Goal: Task Accomplishment & Management: Use online tool/utility

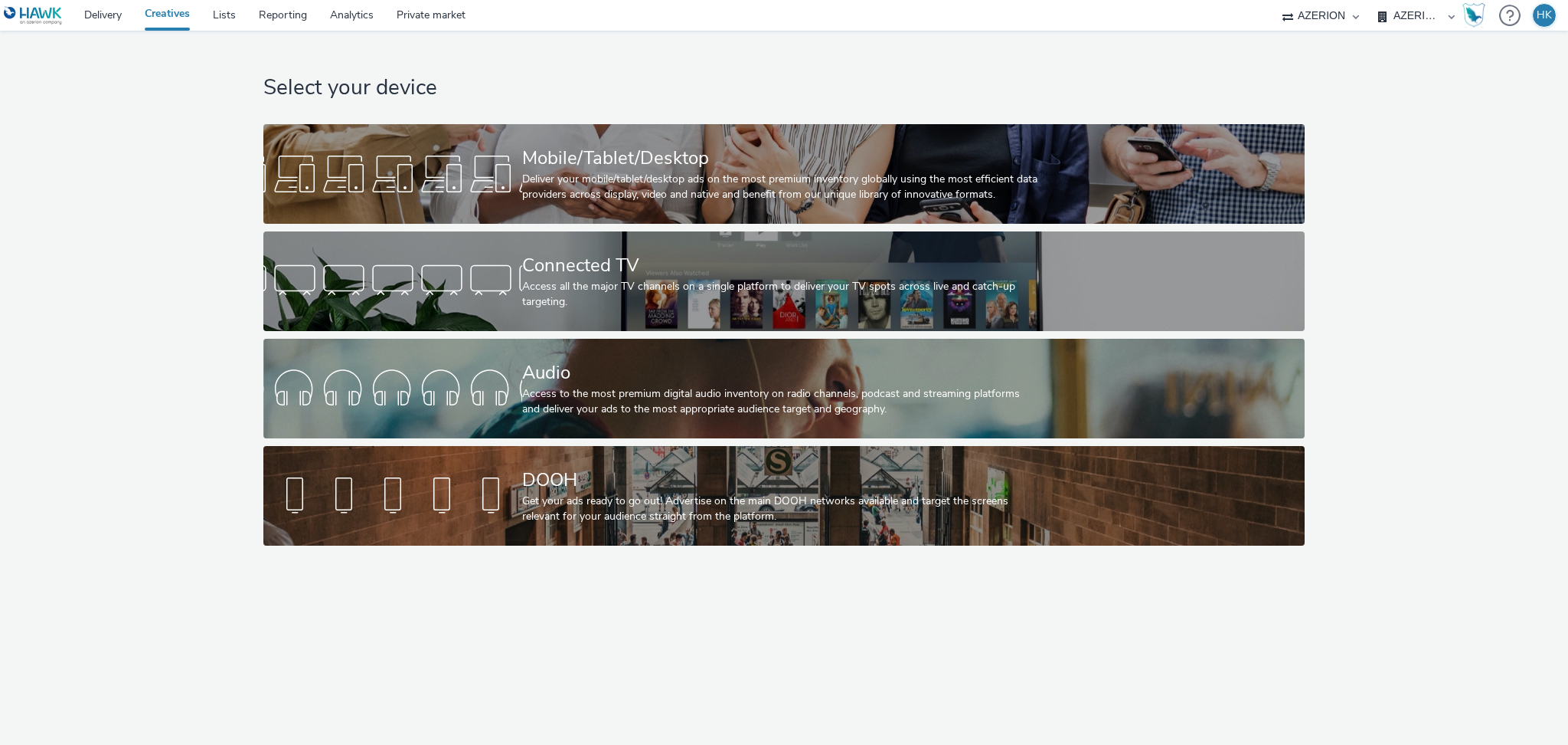
select select "79162ed7-0017-4339-93b0-3399b708648f"
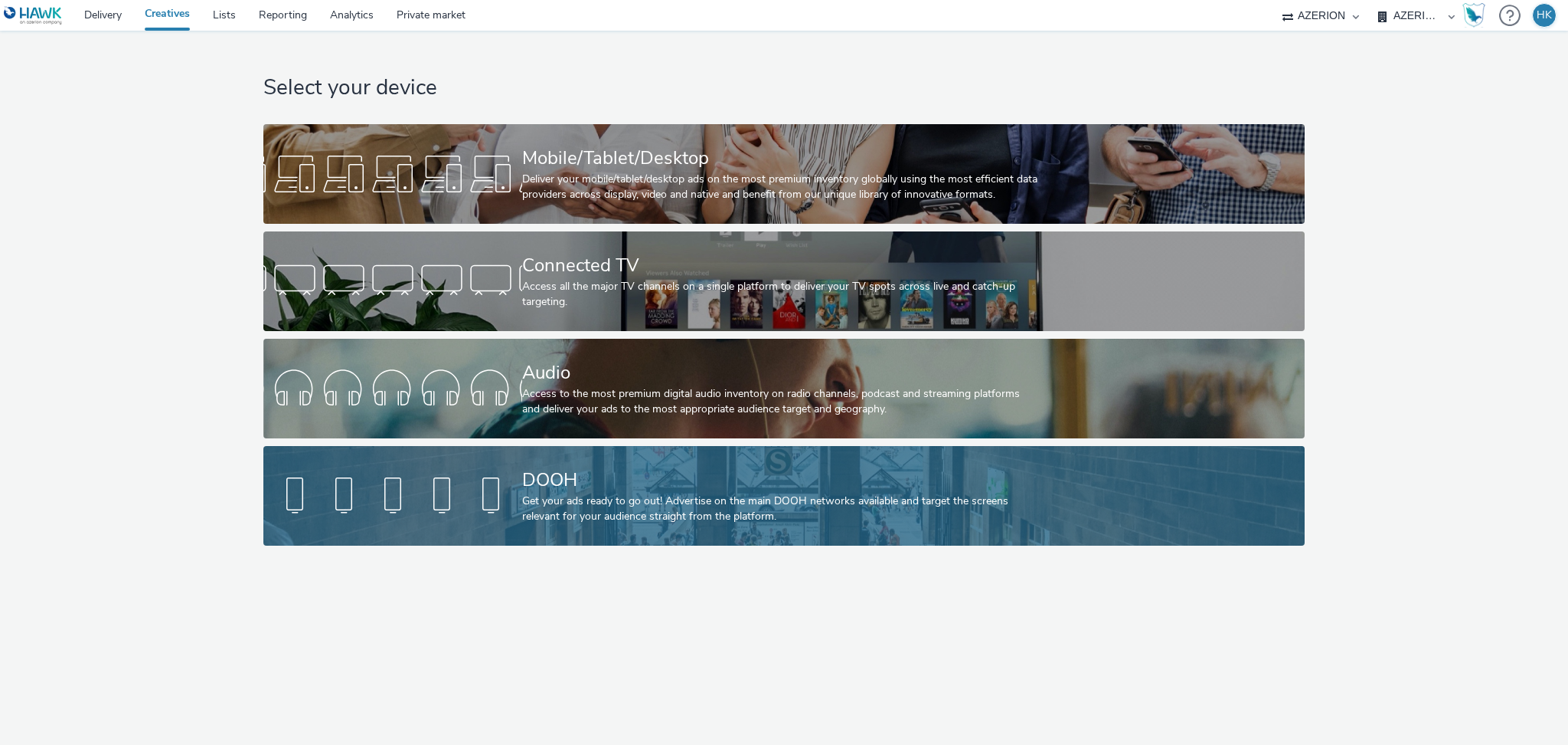
click at [658, 477] on div "DOOH" at bounding box center [780, 480] width 518 height 27
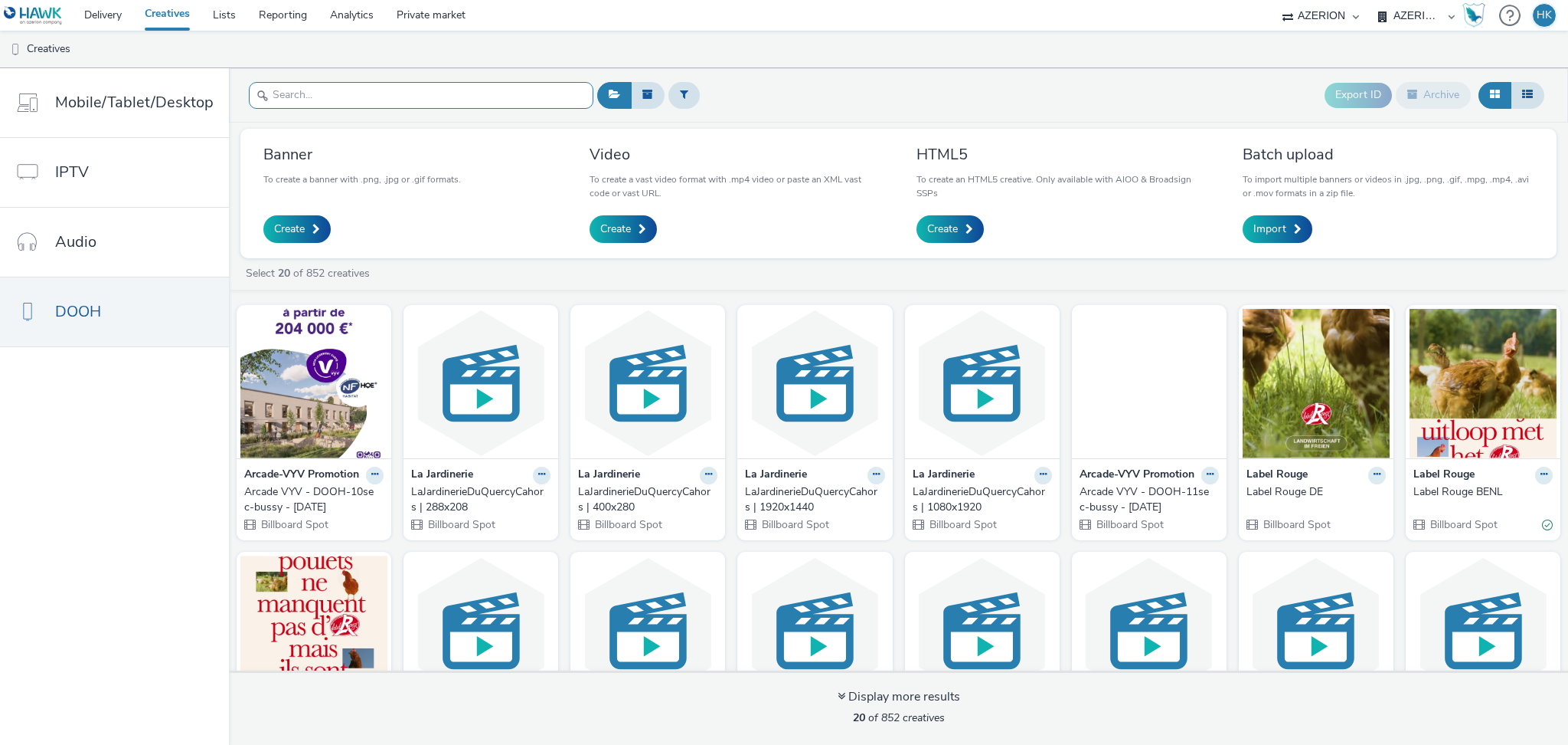
click at [433, 92] on input "text" at bounding box center [421, 95] width 344 height 27
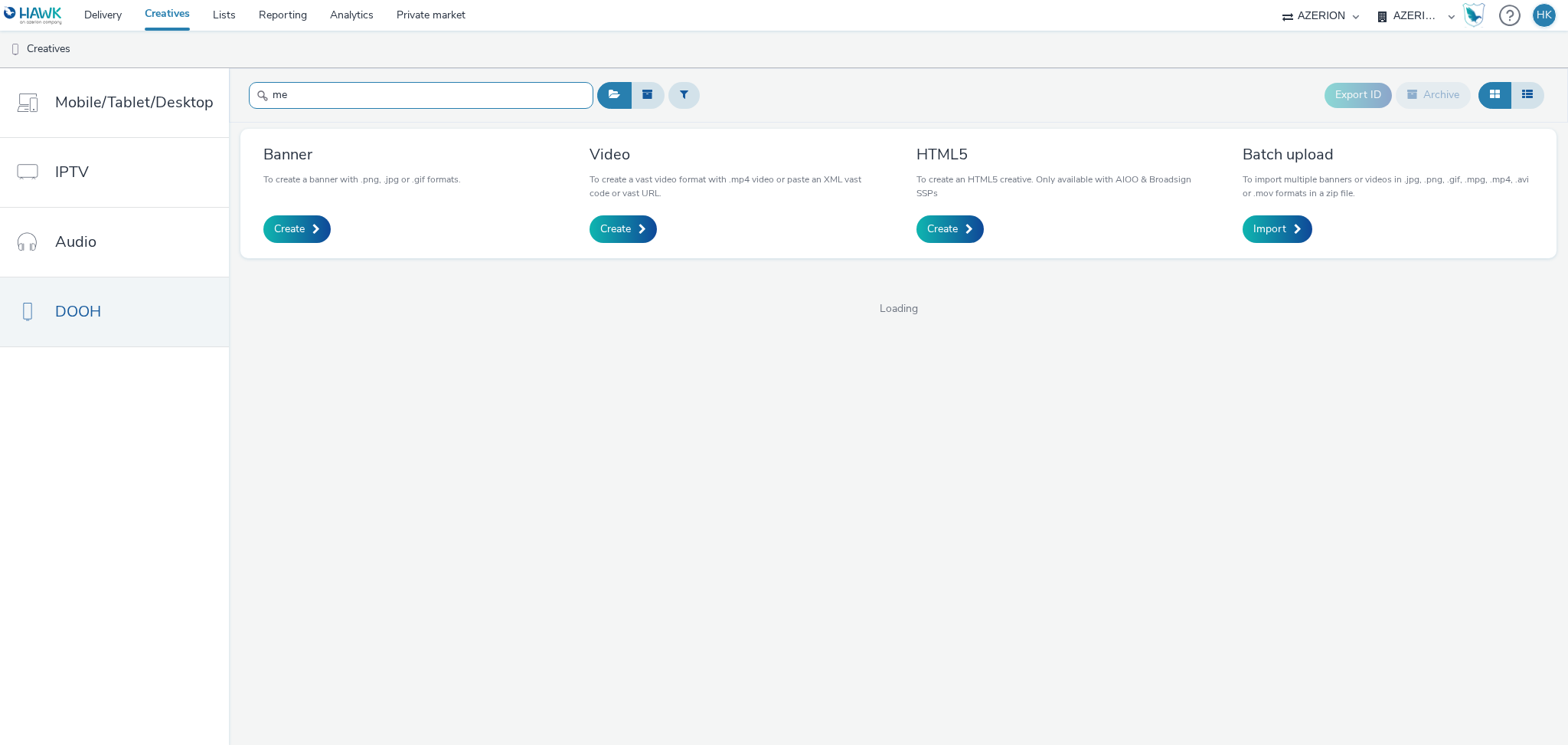
type input "m"
click at [892, 95] on div "Export ID Archive" at bounding box center [1071, 95] width 955 height 38
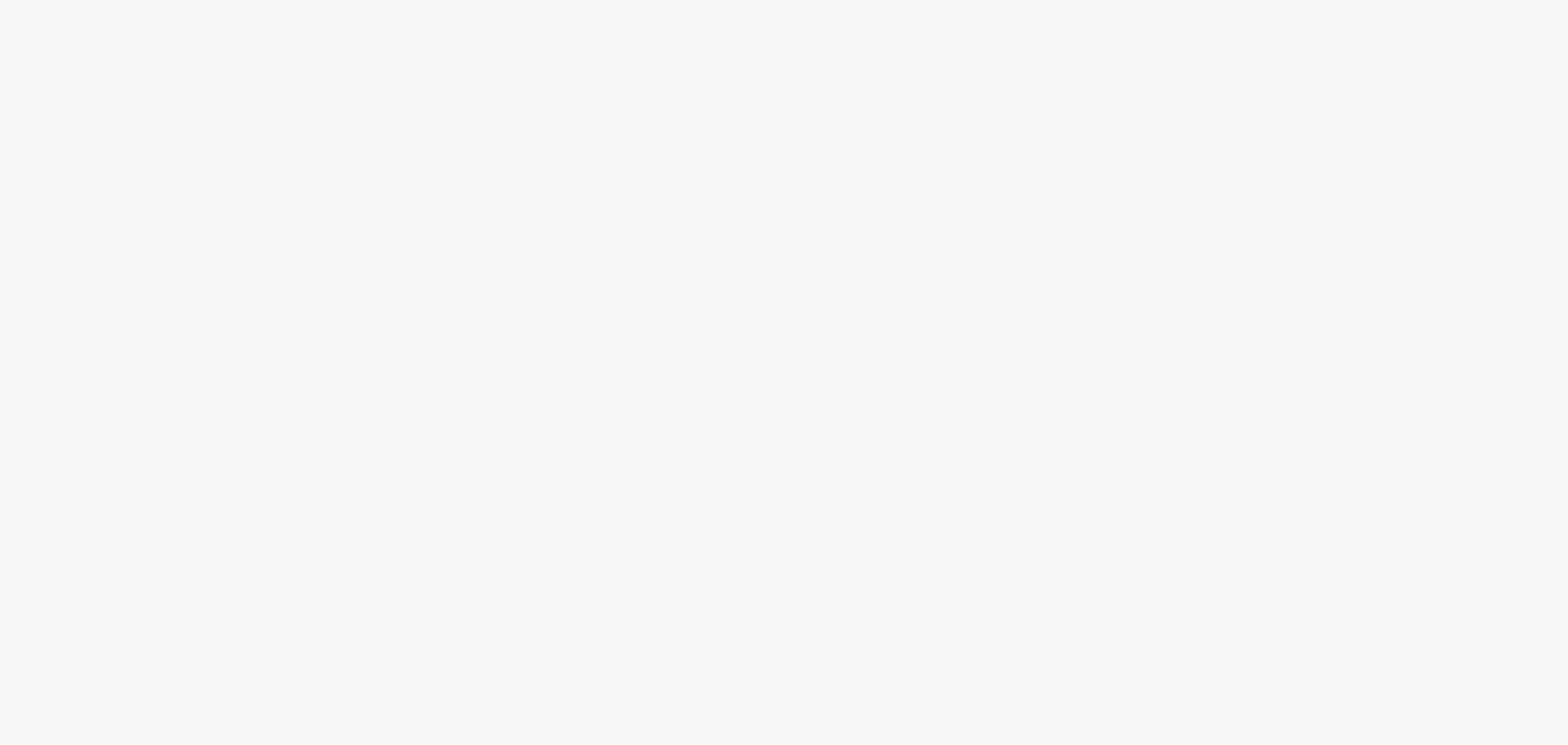
select select "79162ed7-0017-4339-93b0-3399b708648f"
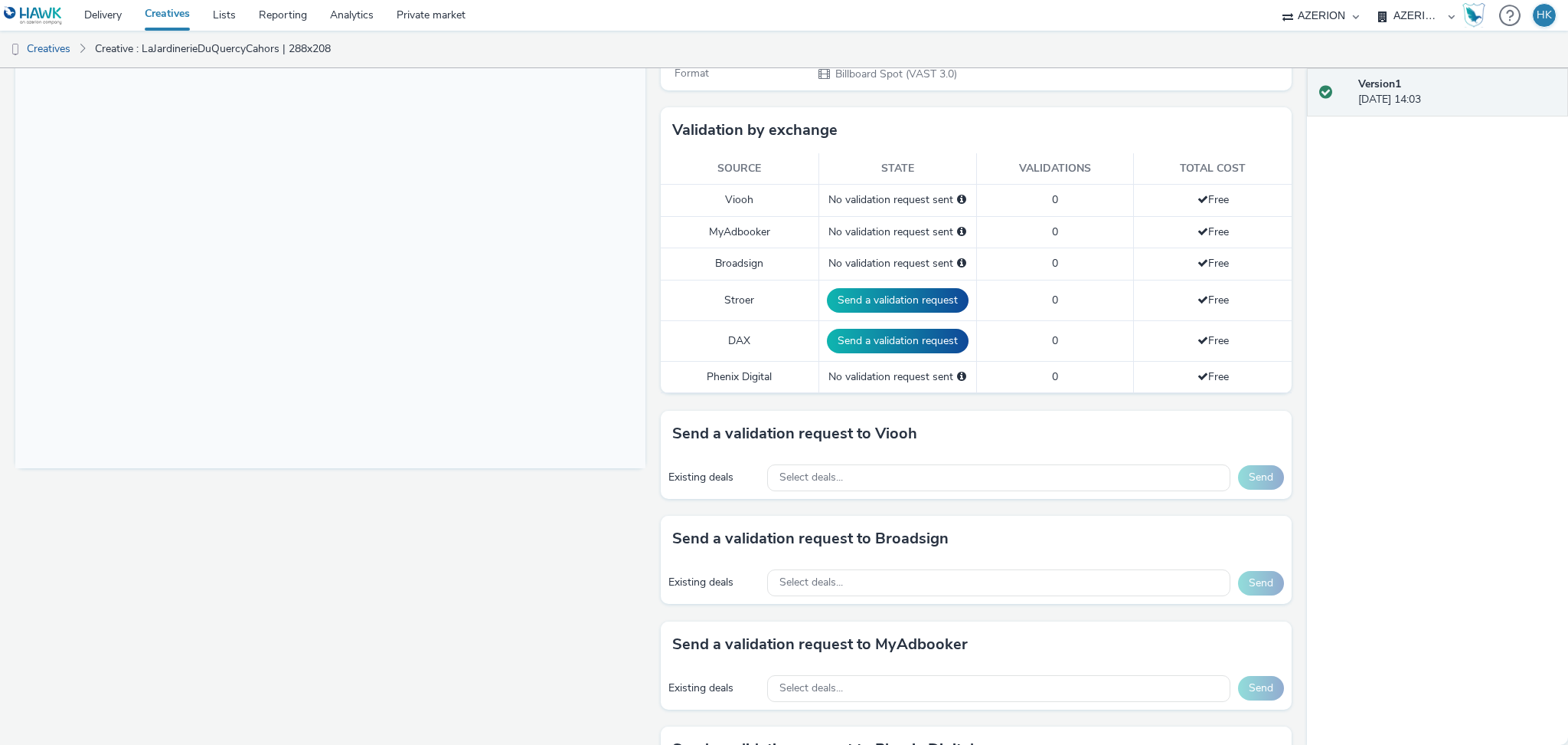
scroll to position [344, 0]
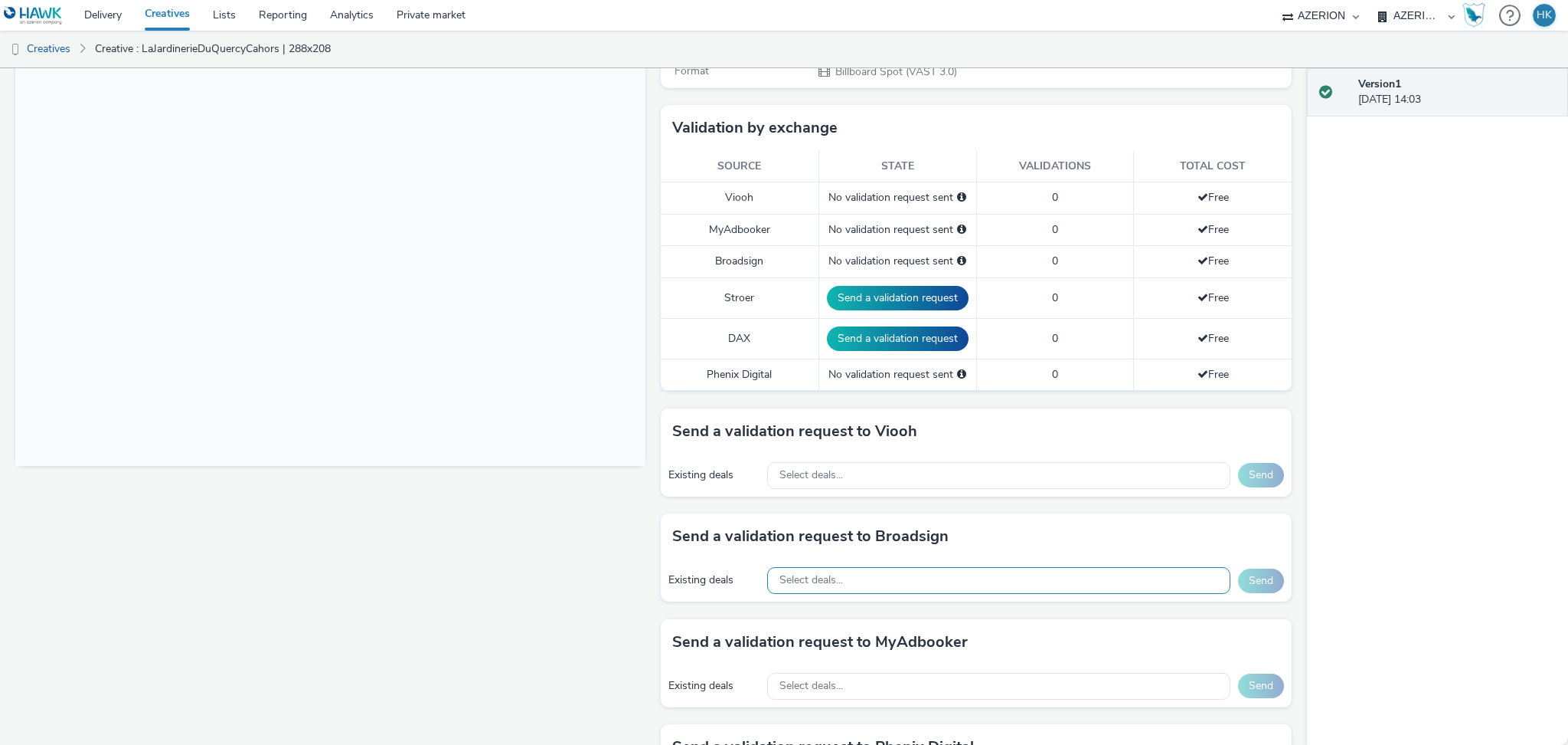
click at [933, 570] on div "Select deals..." at bounding box center [998, 580] width 463 height 27
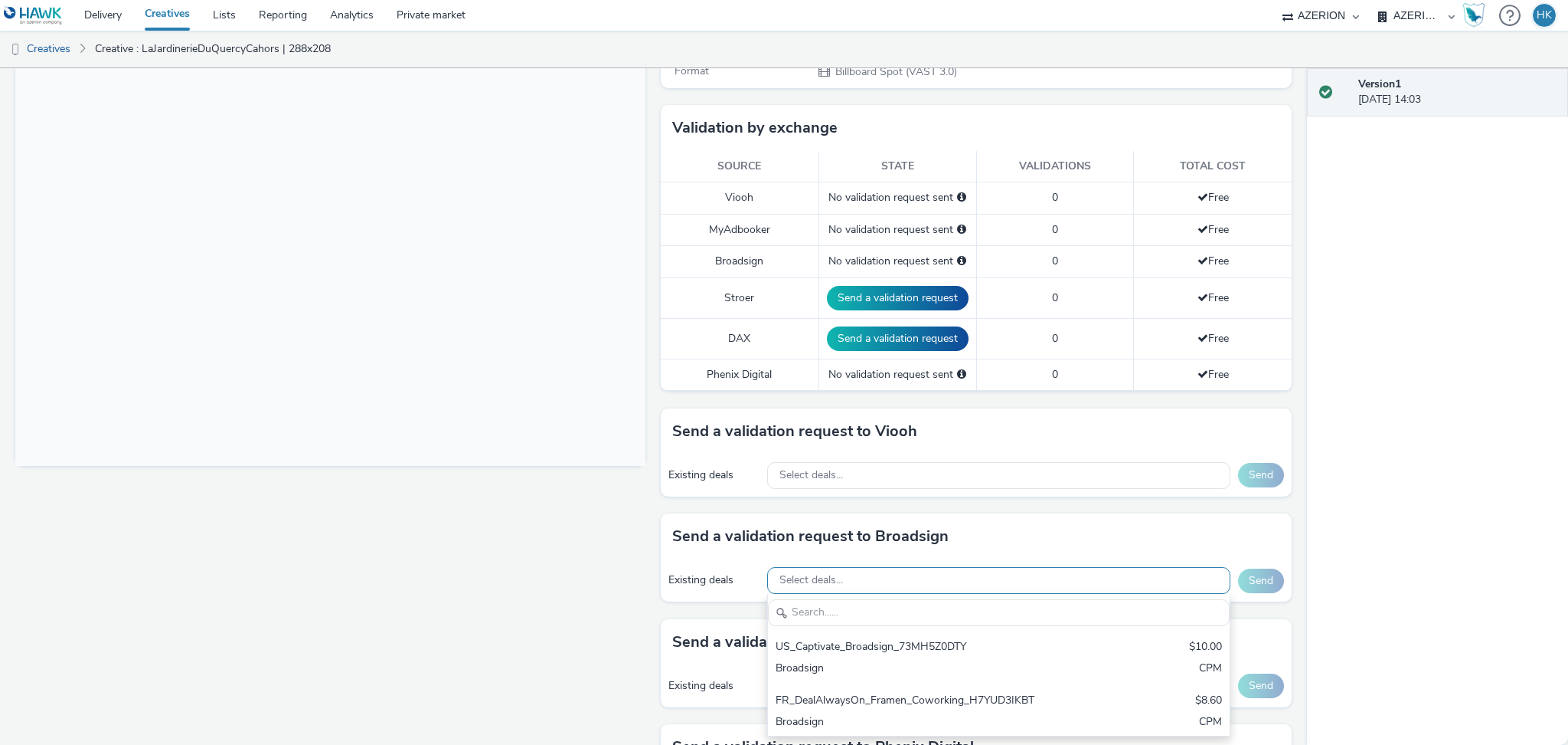
scroll to position [0, 0]
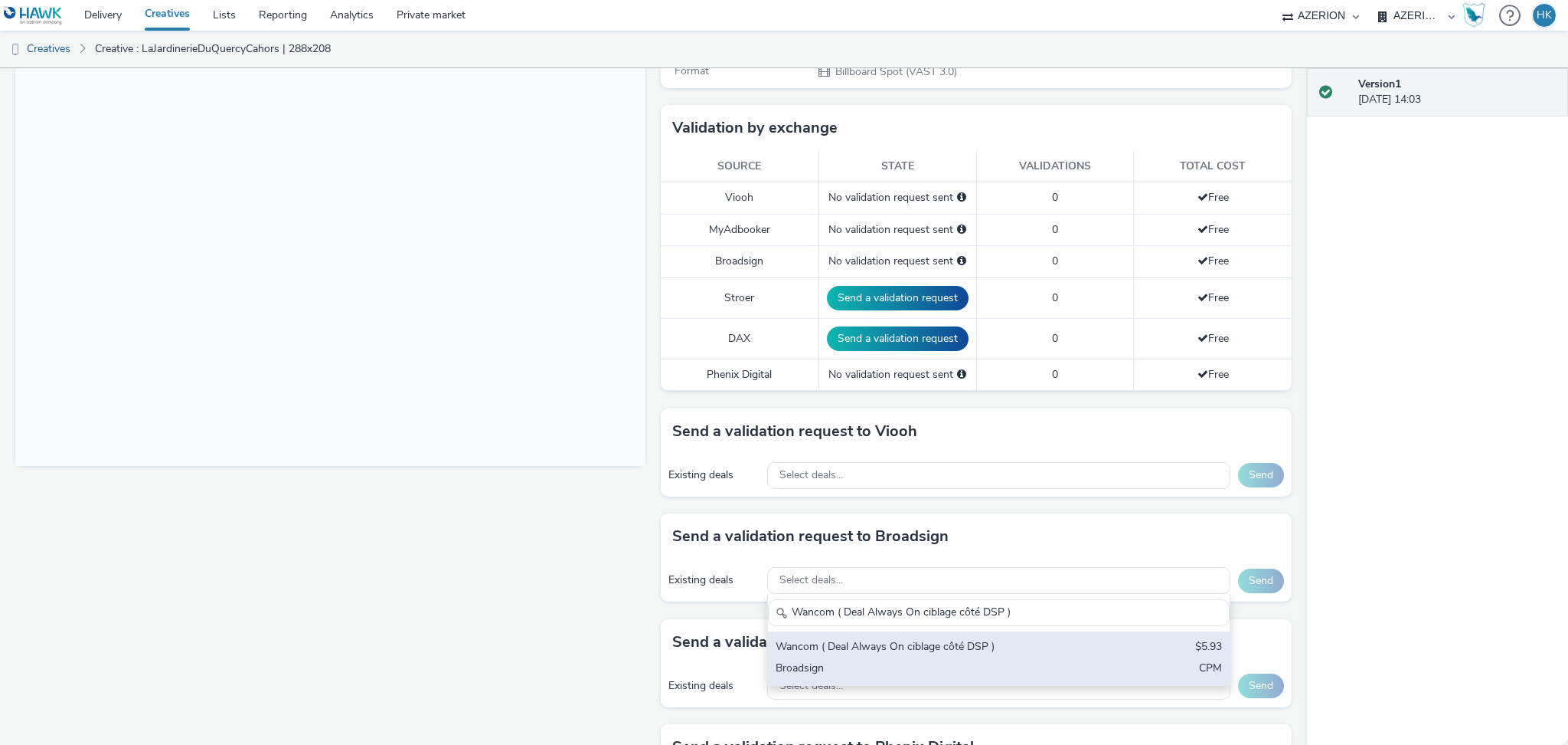
type input "Wancom ( Deal Always On ciblage côté DSP )"
click at [941, 662] on div "Broadsign" at bounding box center [923, 669] width 295 height 18
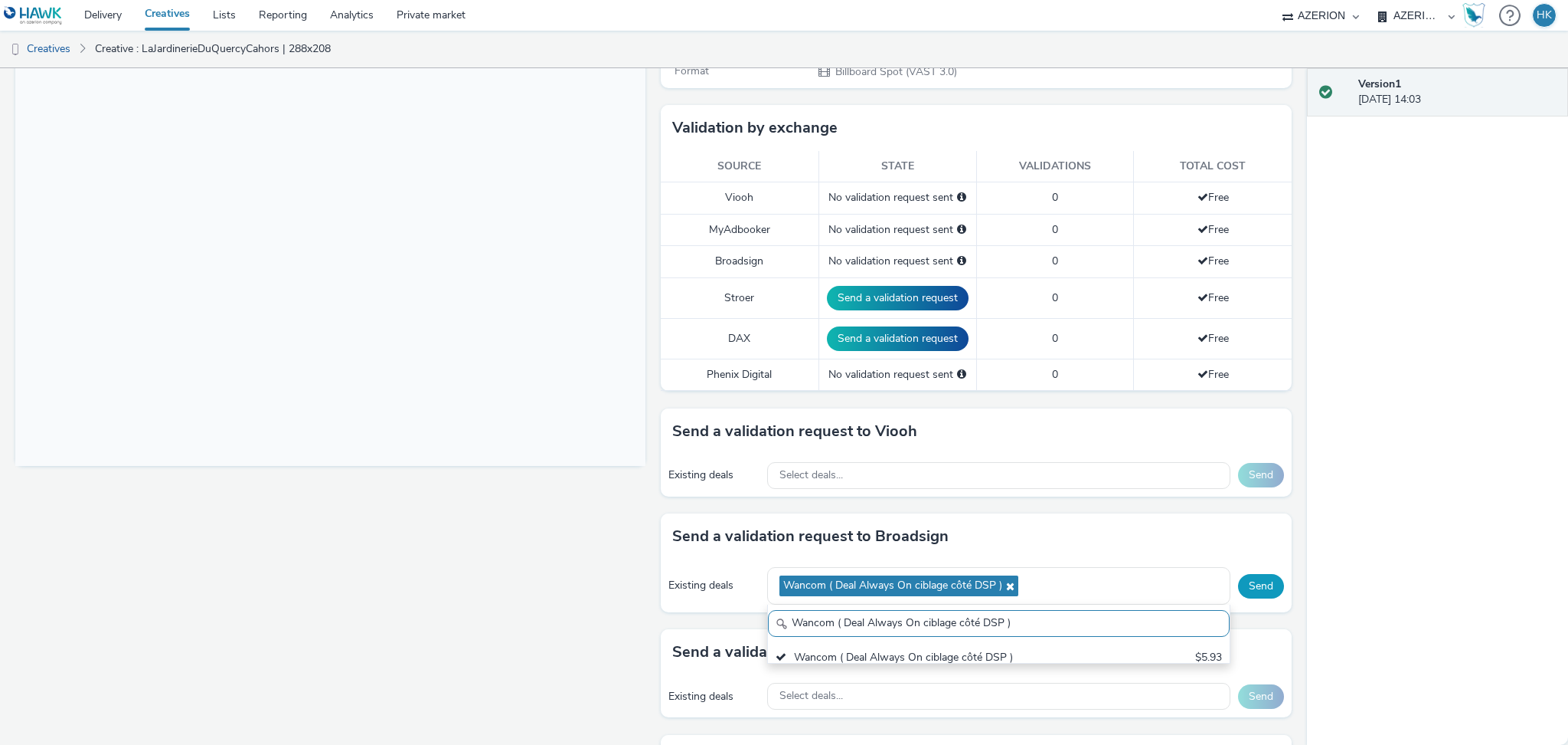
click at [1240, 596] on button "Send" at bounding box center [1261, 586] width 46 height 24
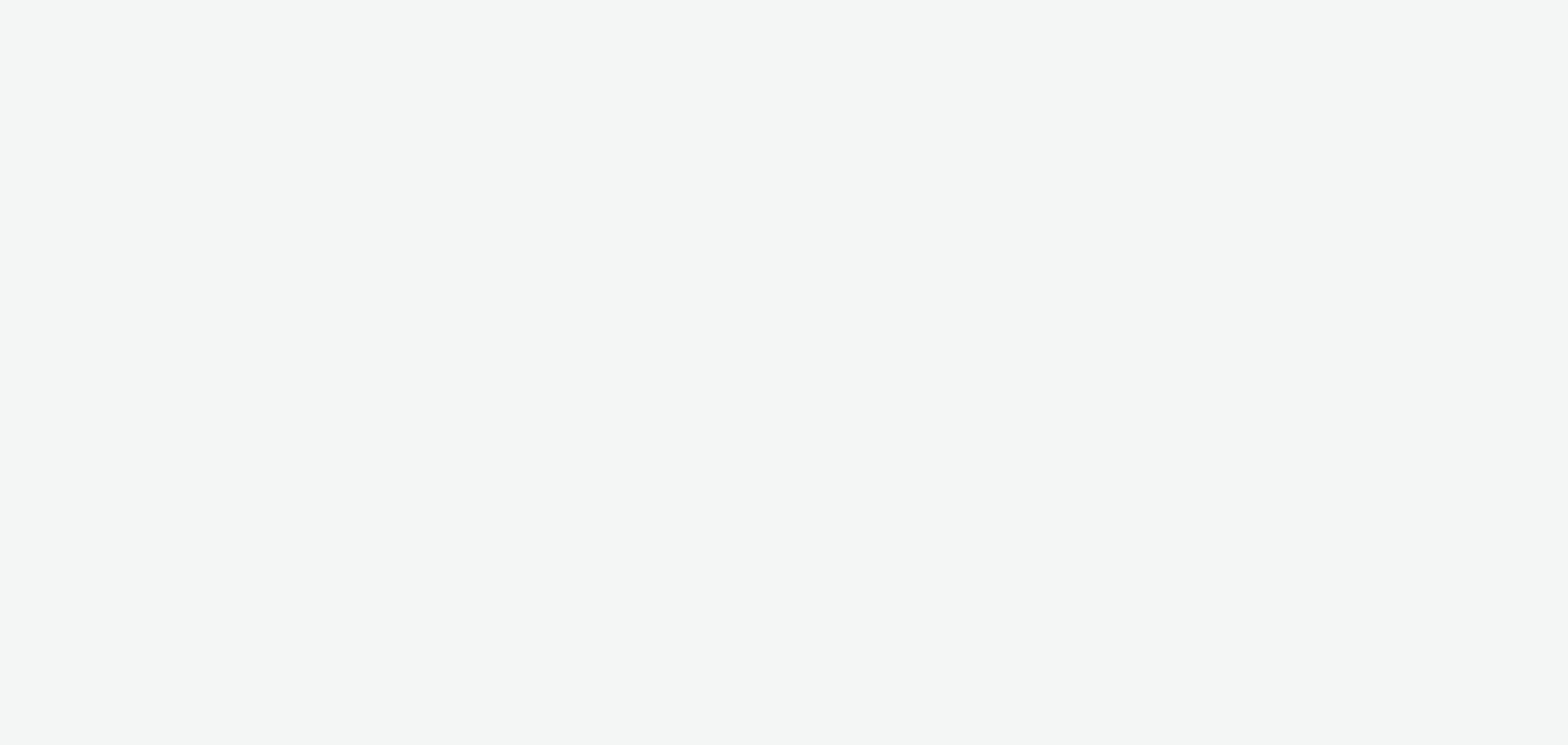
select select "79162ed7-0017-4339-93b0-3399b708648f"
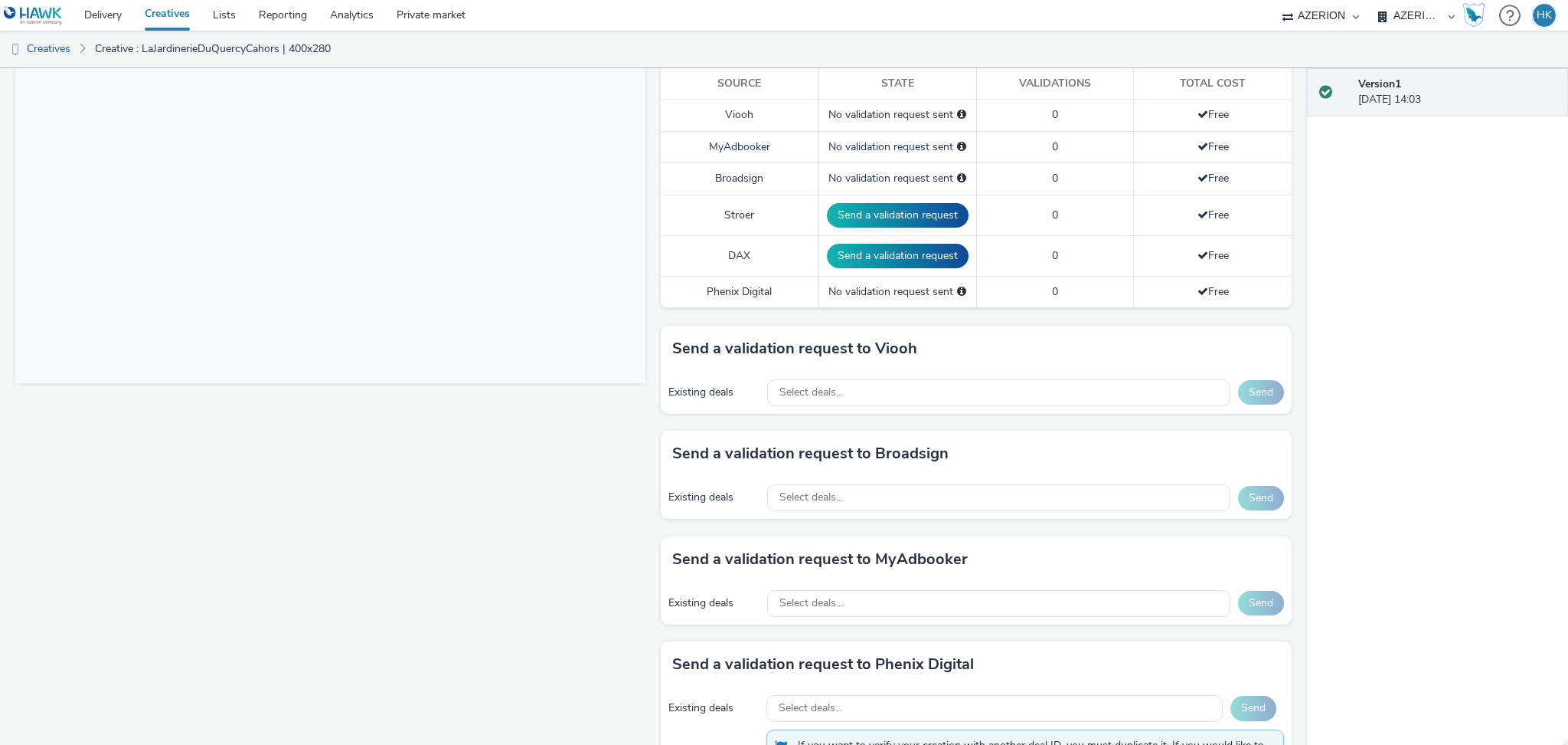
scroll to position [432, 0]
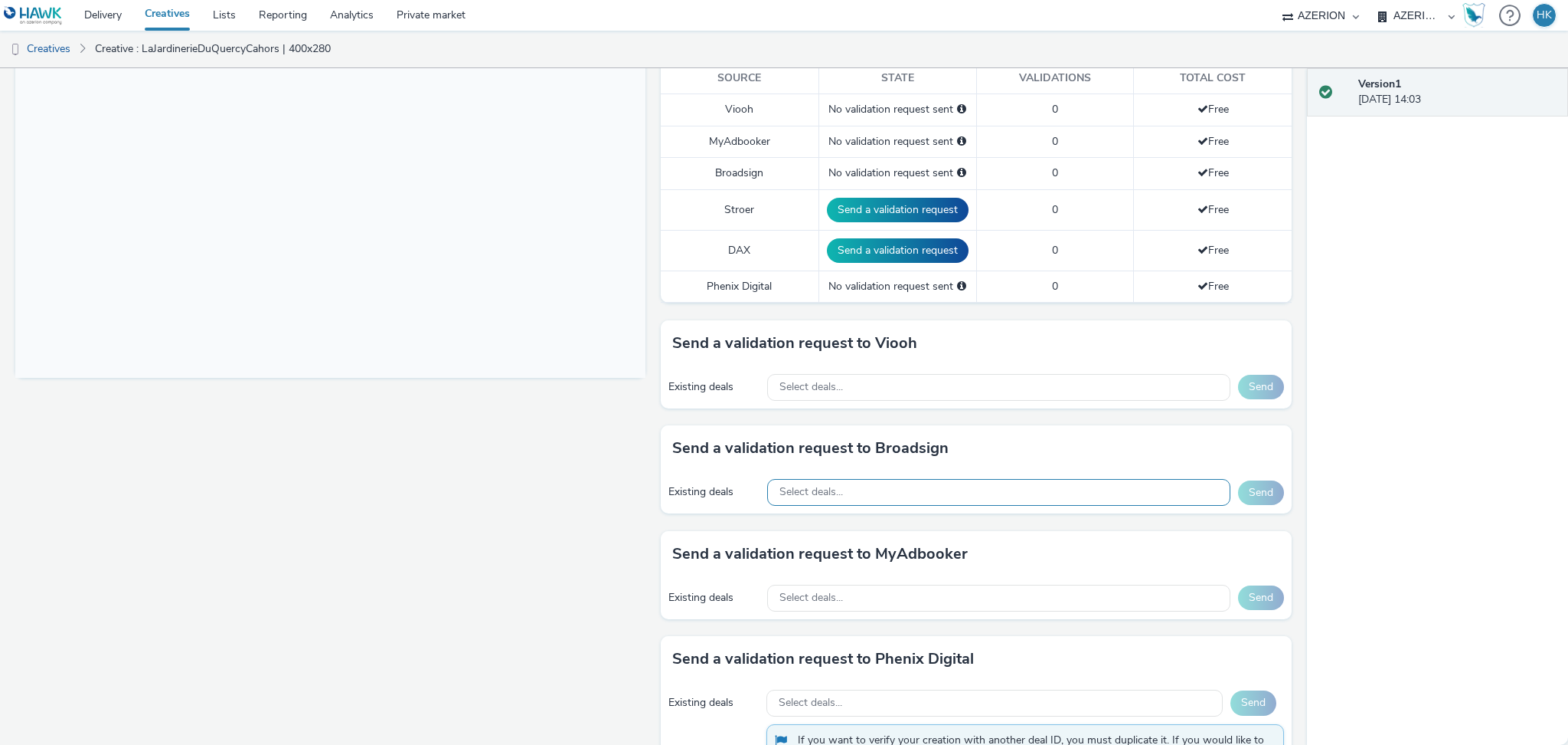
click at [932, 484] on div "Select deals..." at bounding box center [998, 492] width 463 height 27
paste input "Wancom ( Deal Always On ciblage côté DSP )"
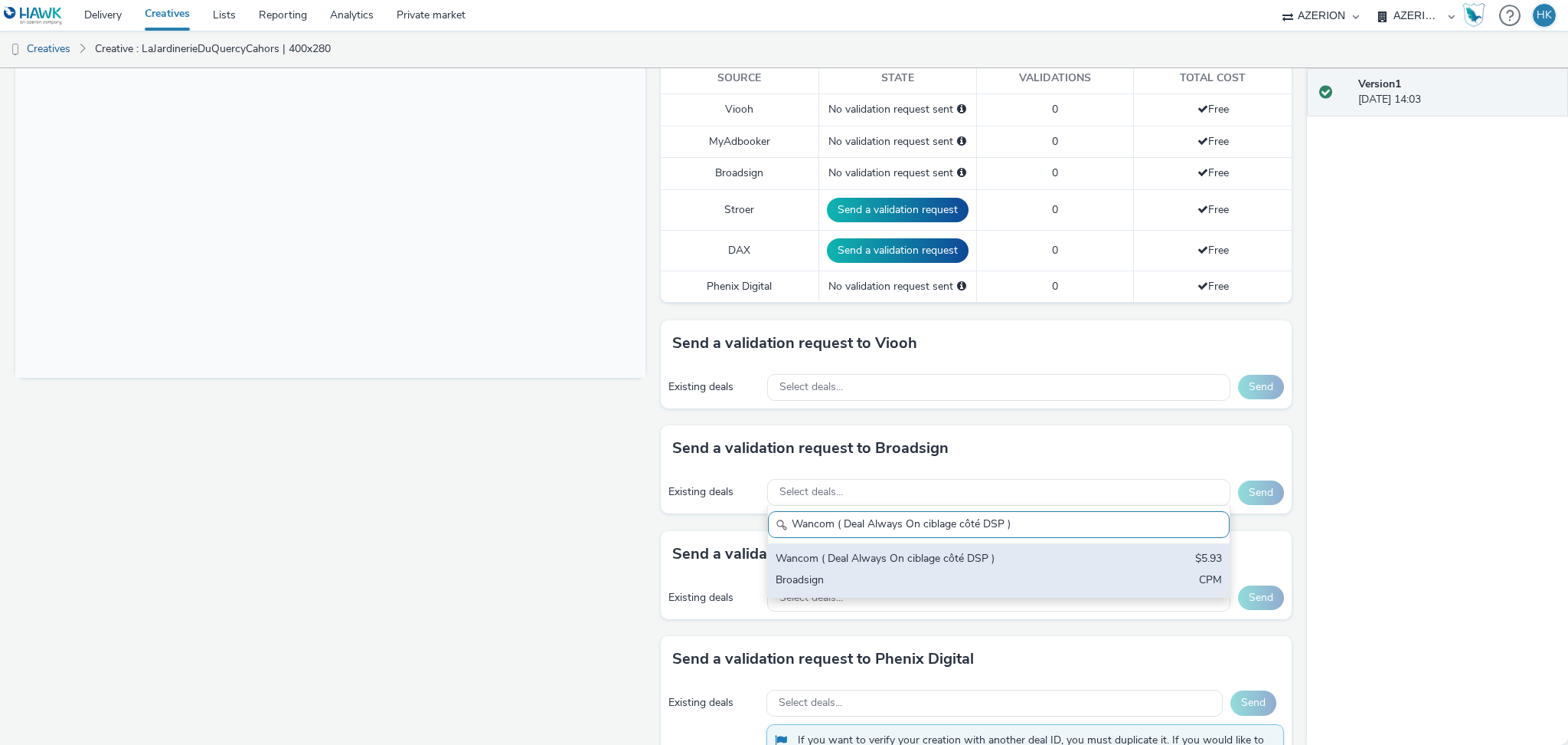
type input "Wancom ( Deal Always On ciblage côté DSP )"
click at [969, 553] on div "Wancom ( Deal Always On ciblage côté DSP )" at bounding box center [923, 560] width 295 height 18
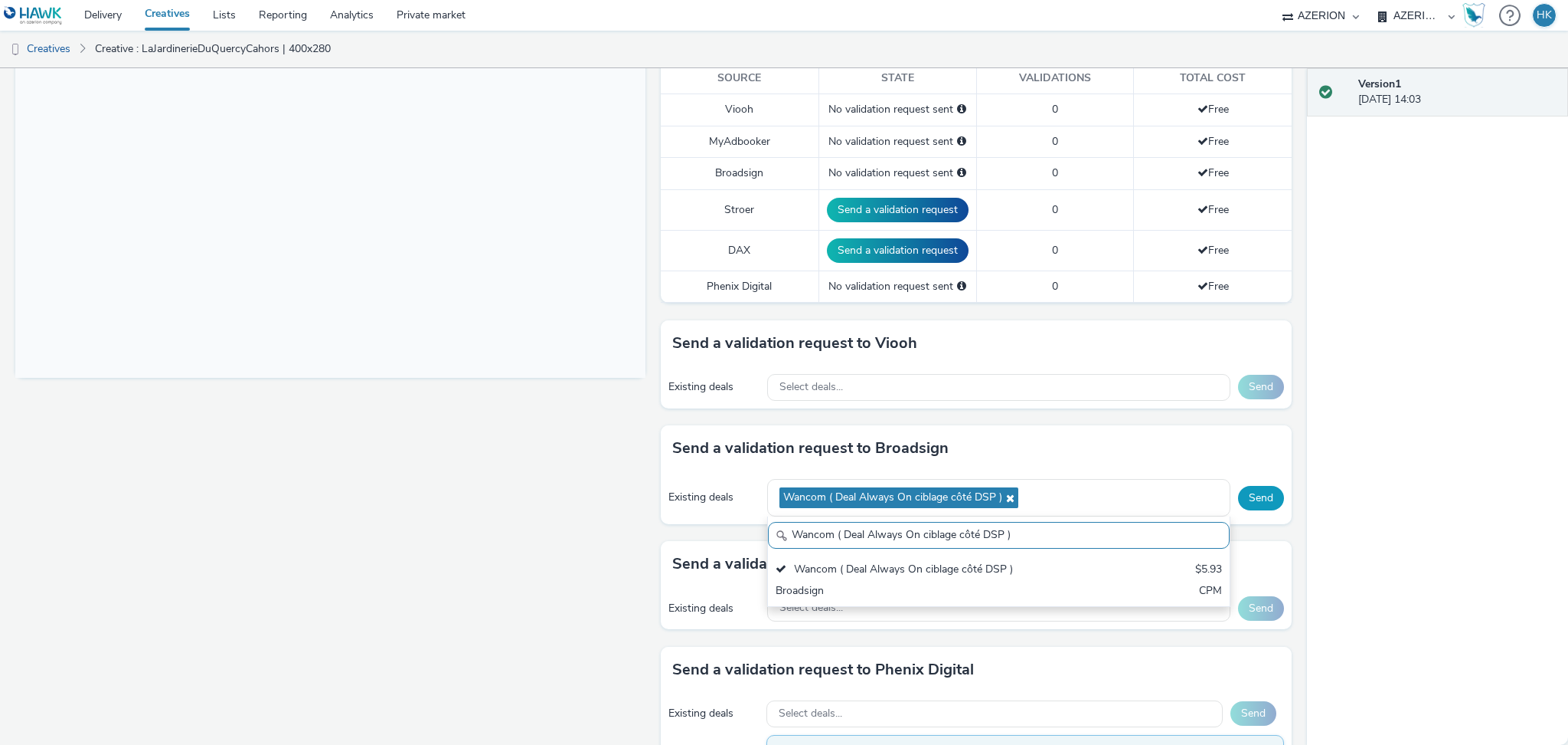
click at [1262, 501] on button "Send" at bounding box center [1261, 498] width 46 height 24
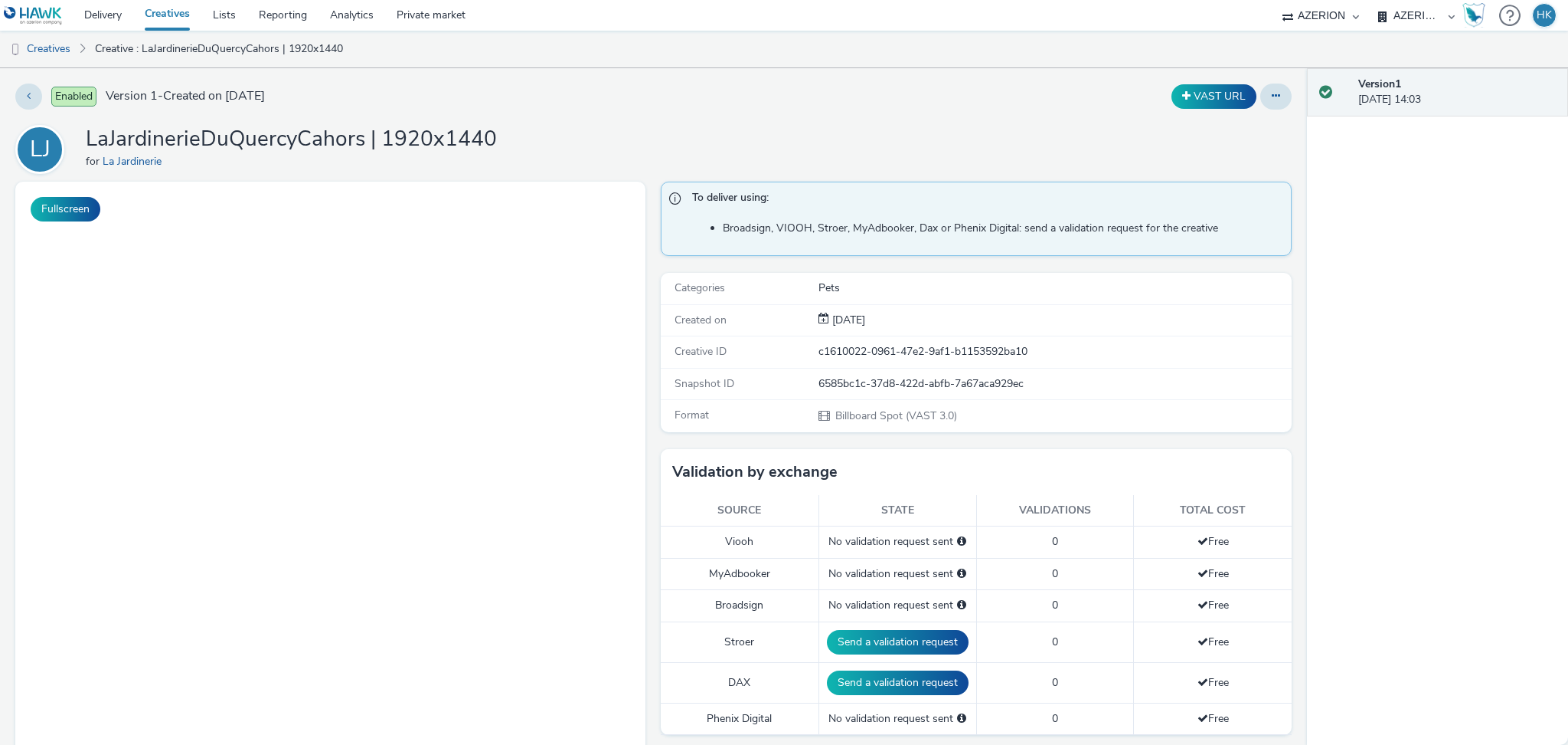
select select "79162ed7-0017-4339-93b0-3399b708648f"
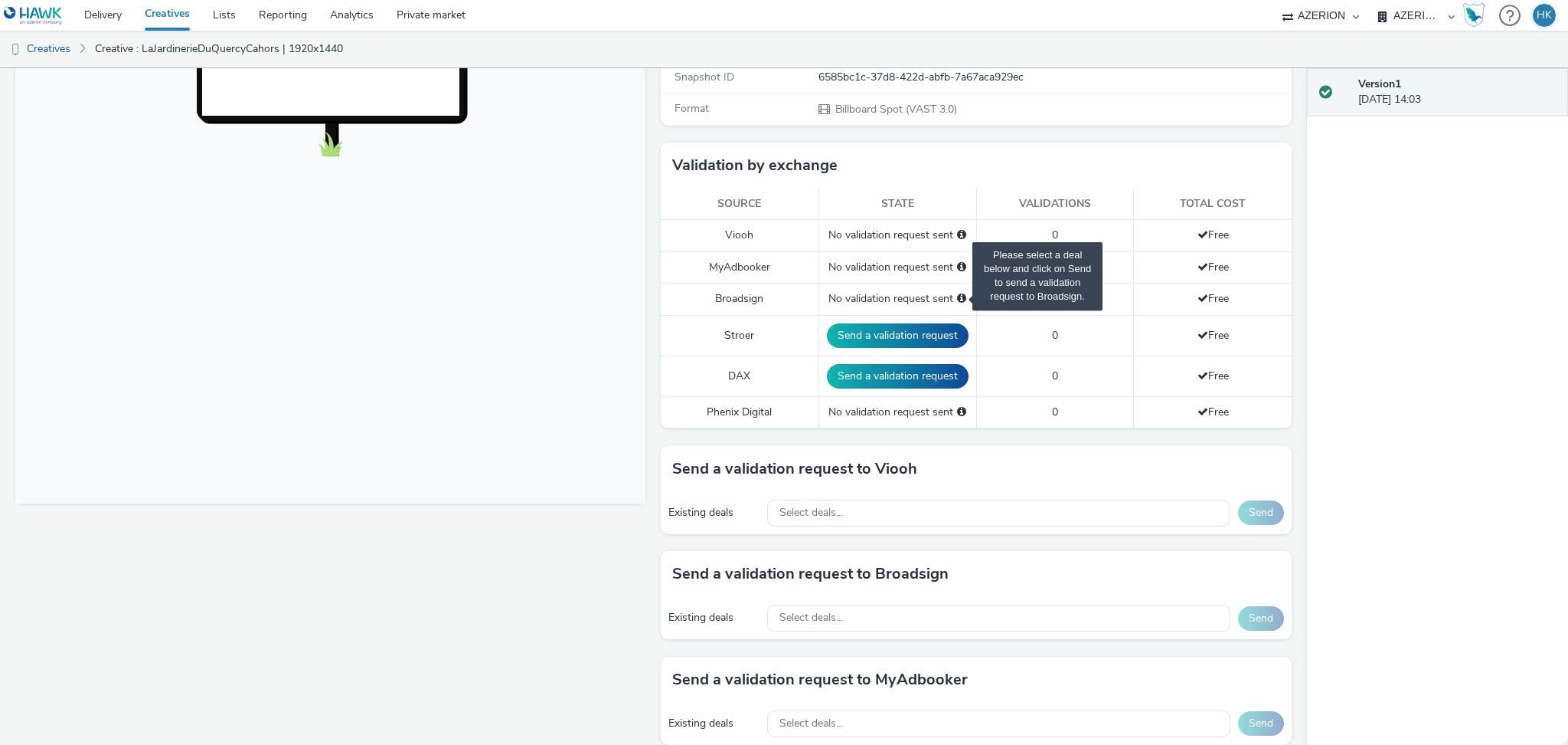
scroll to position [398, 0]
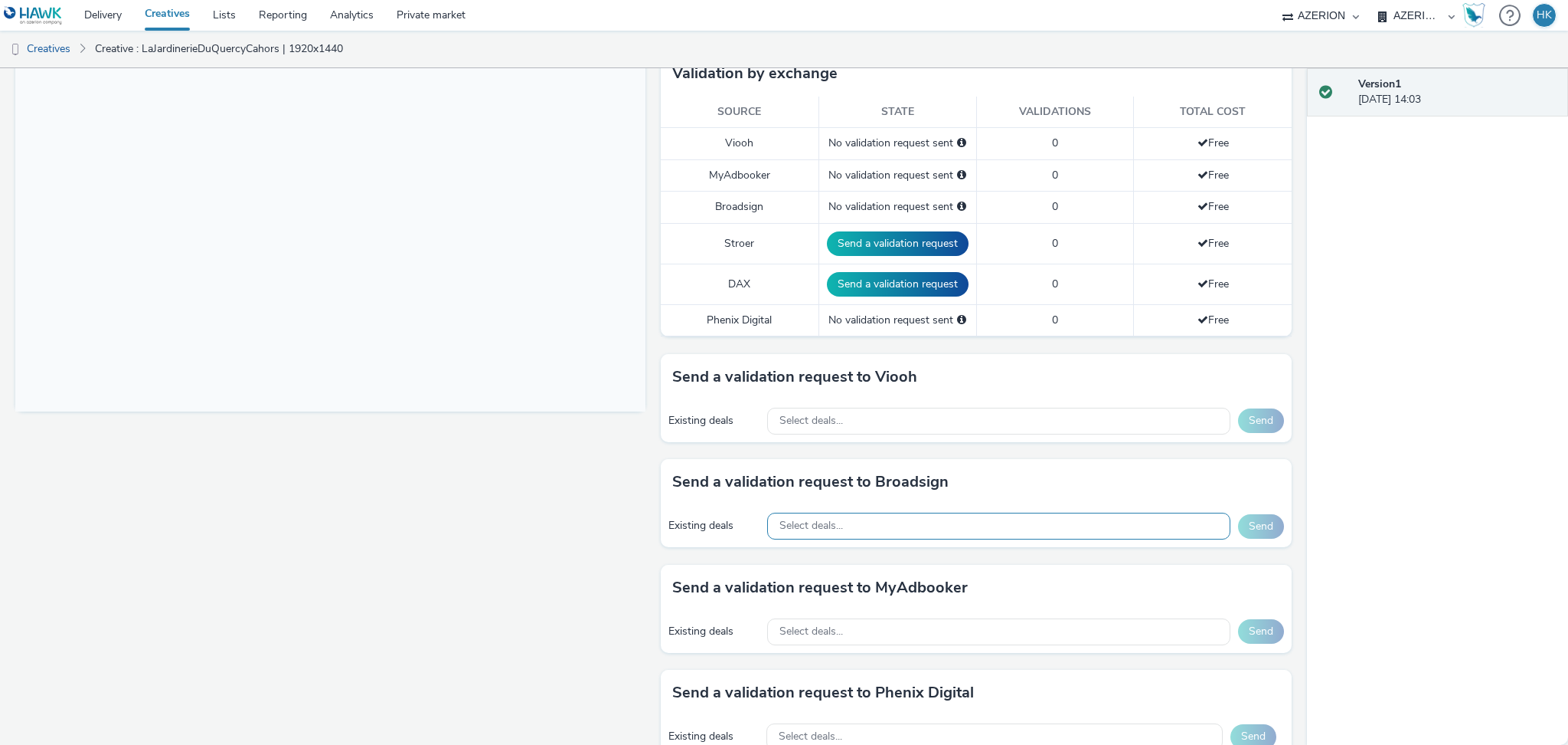
click at [884, 527] on div "Select deals..." at bounding box center [998, 526] width 463 height 27
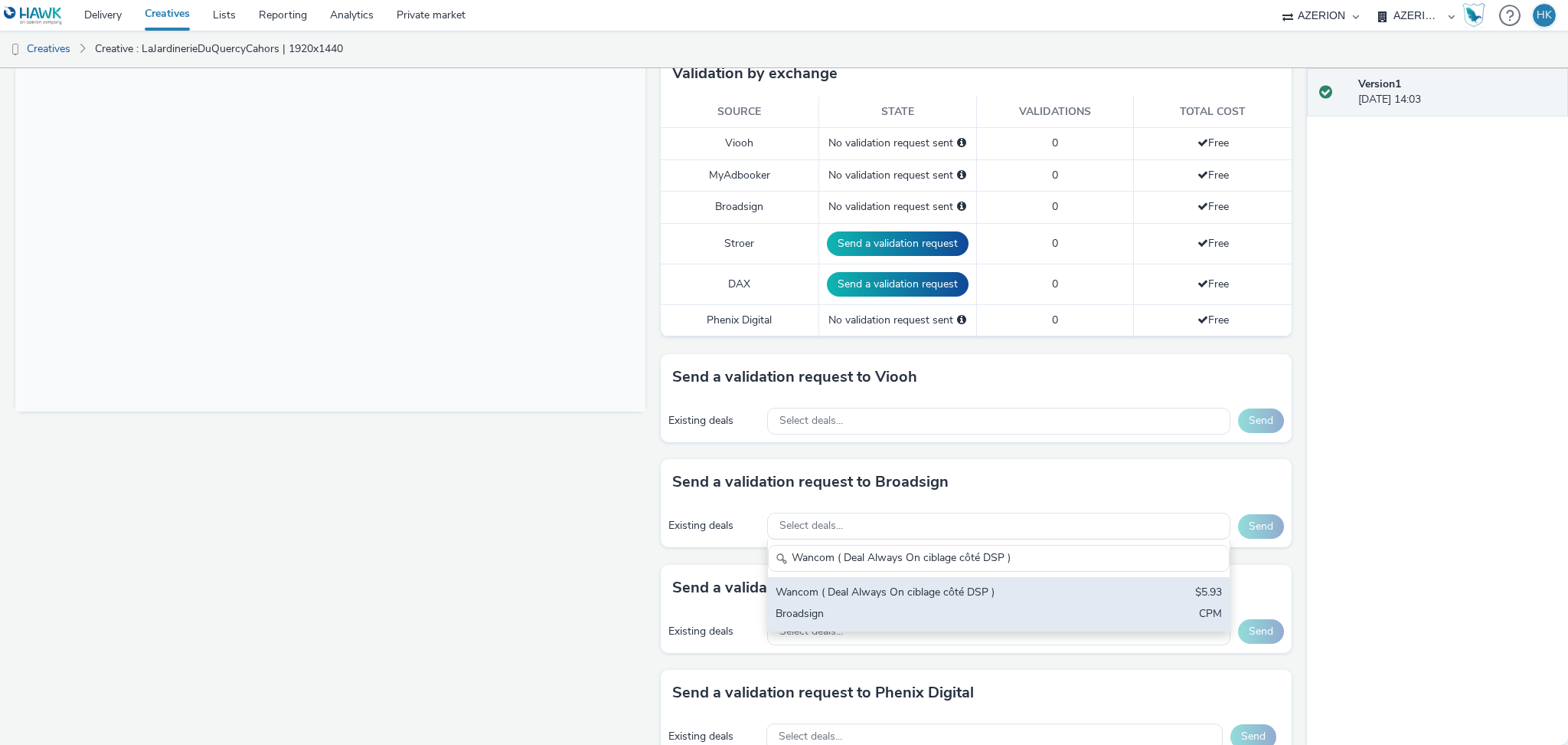
type input "Wancom ( Deal Always On ciblage côté DSP )"
click at [924, 594] on div "Wancom ( Deal Always On ciblage côté DSP )" at bounding box center [923, 593] width 295 height 18
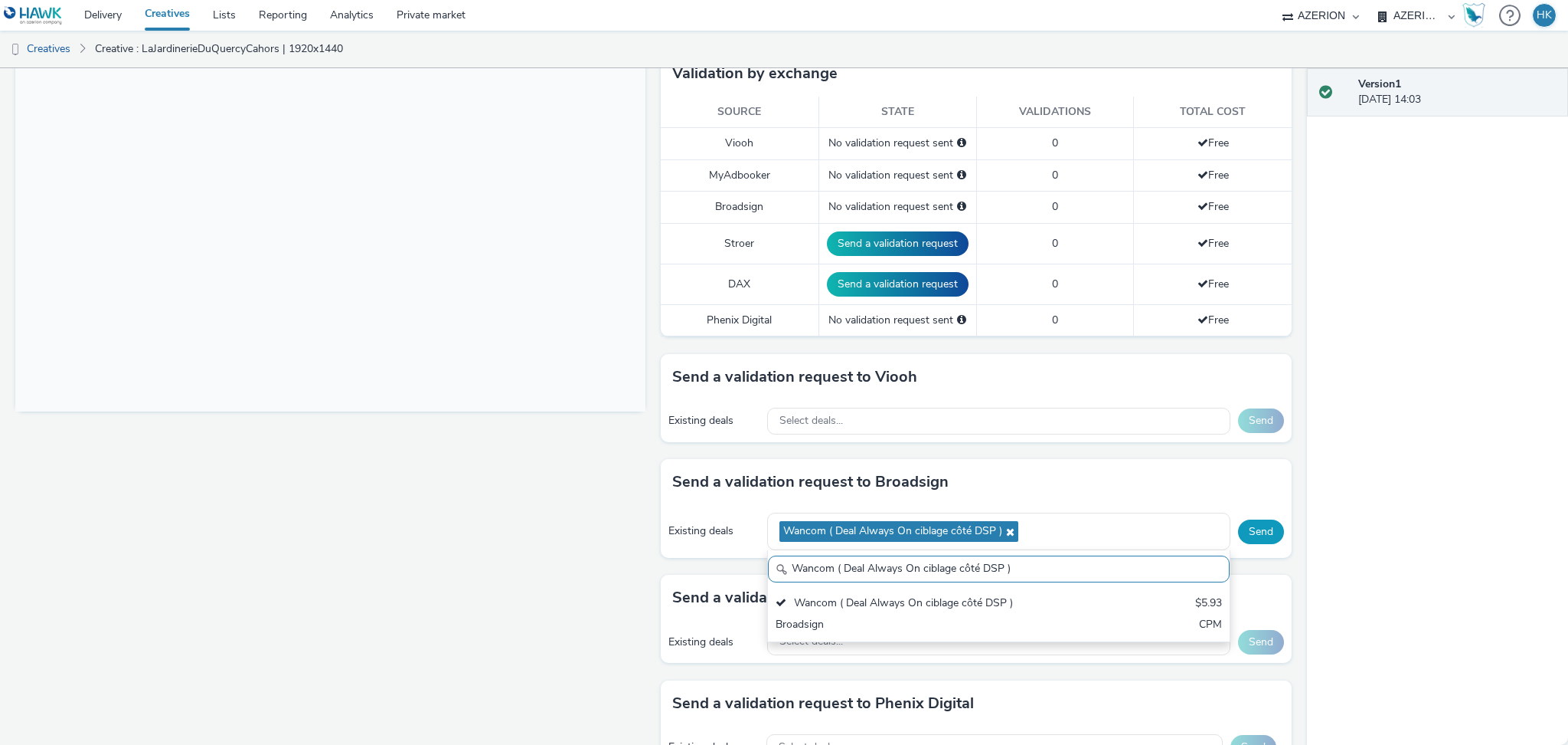
scroll to position [0, 0]
click at [1247, 536] on button "Send" at bounding box center [1261, 531] width 46 height 24
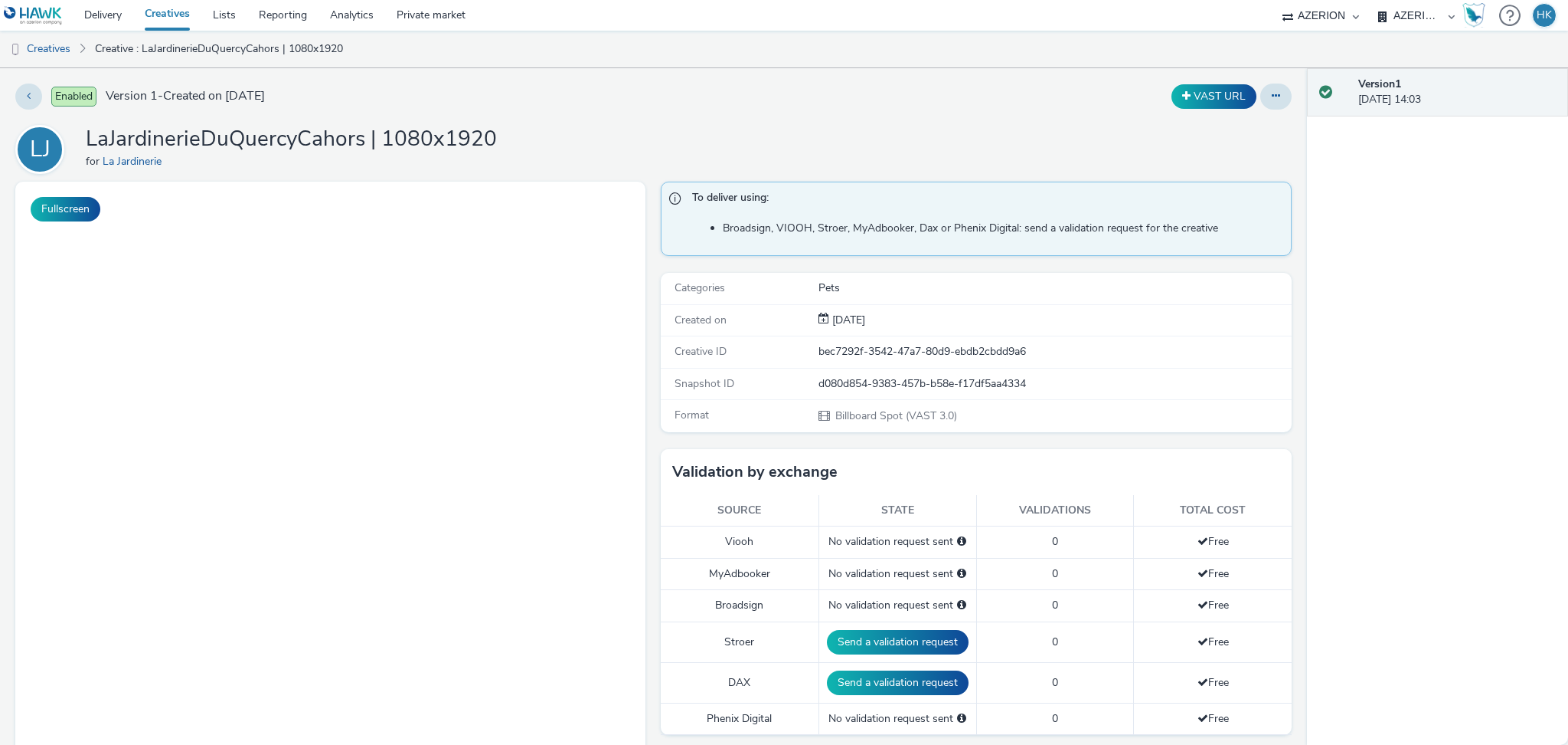
select select "79162ed7-0017-4339-93b0-3399b708648f"
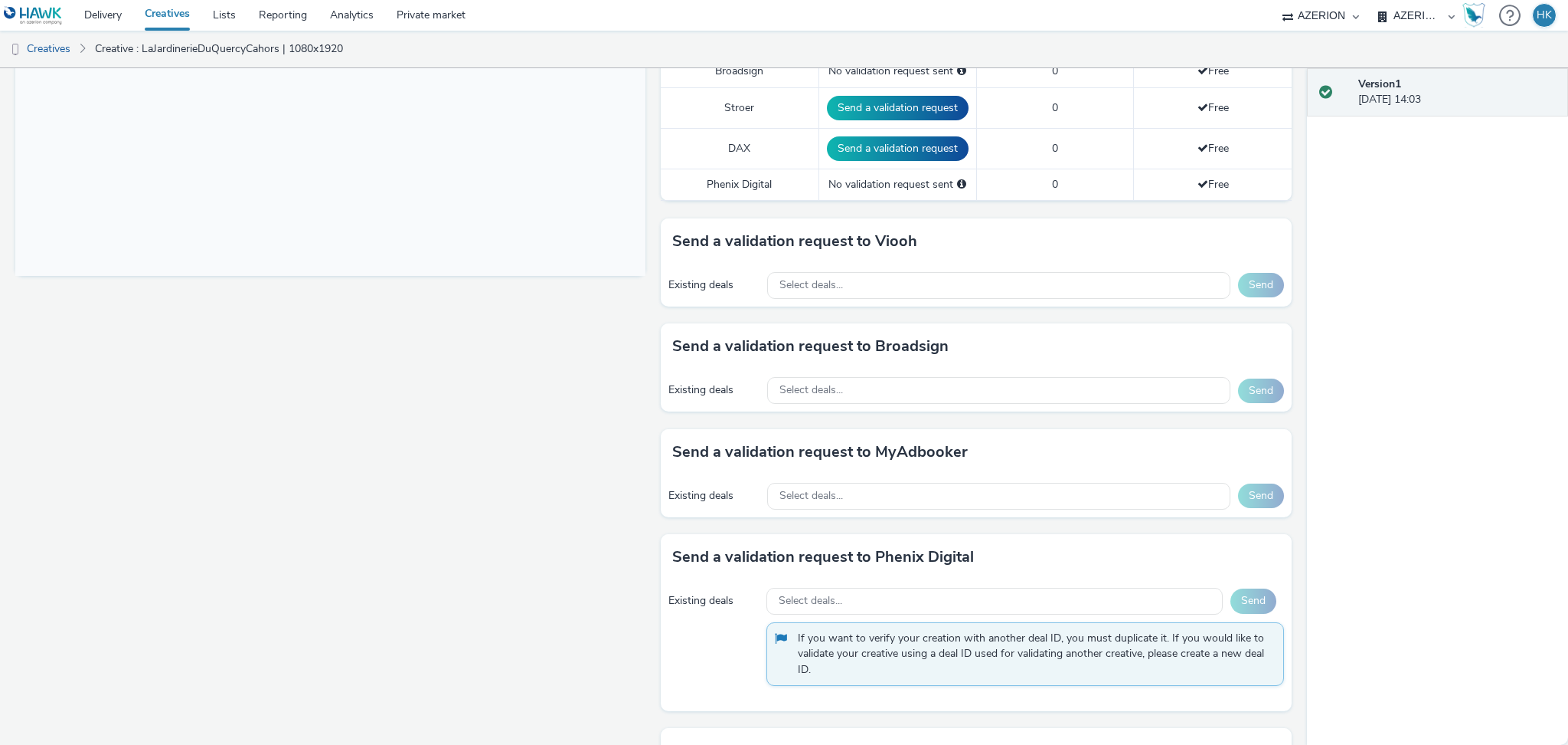
scroll to position [534, 0]
click at [955, 382] on div "Select deals..." at bounding box center [998, 389] width 463 height 27
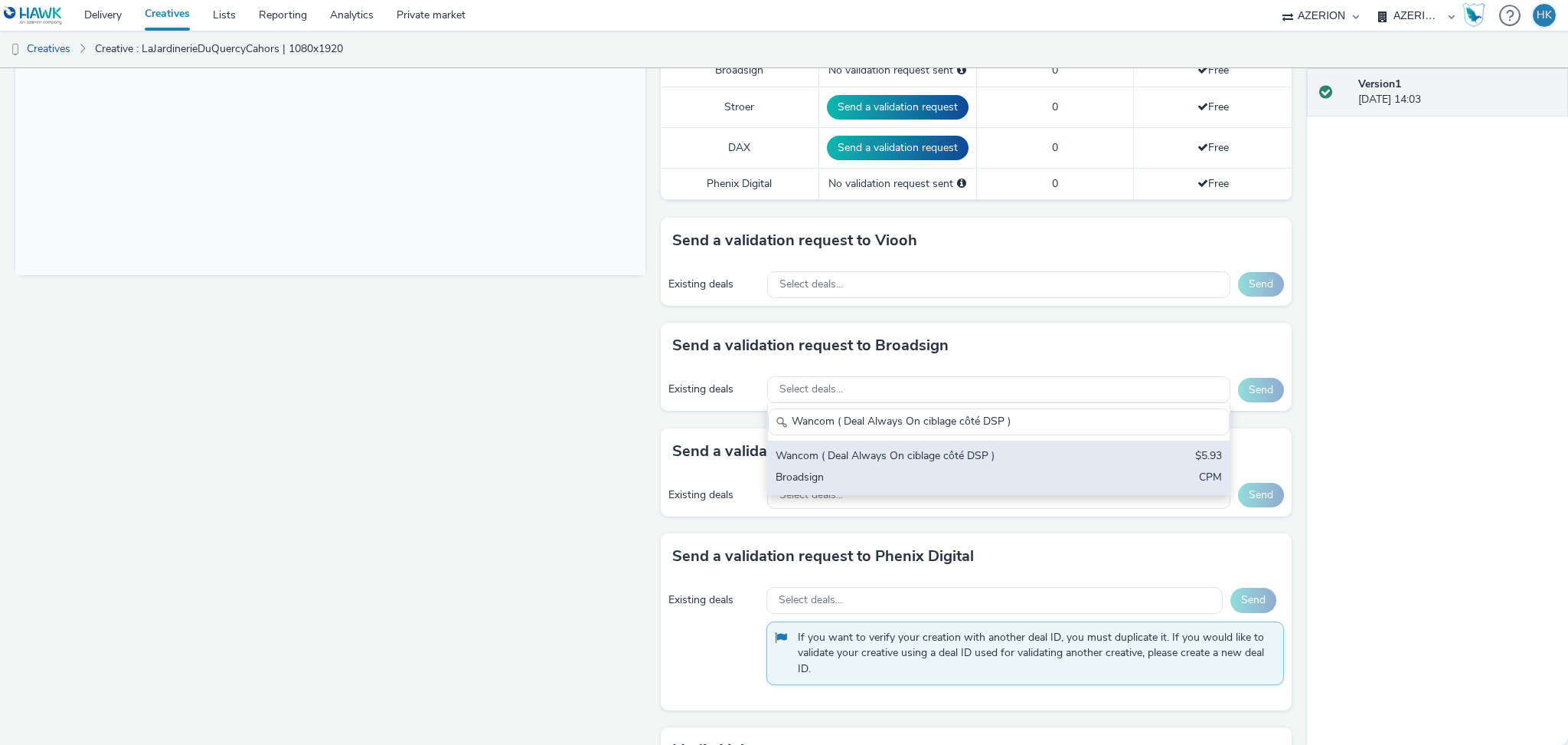
type input "Wancom ( Deal Always On ciblage côté DSP )"
click at [976, 458] on div "Wancom ( Deal Always On ciblage côté DSP )" at bounding box center [923, 456] width 295 height 18
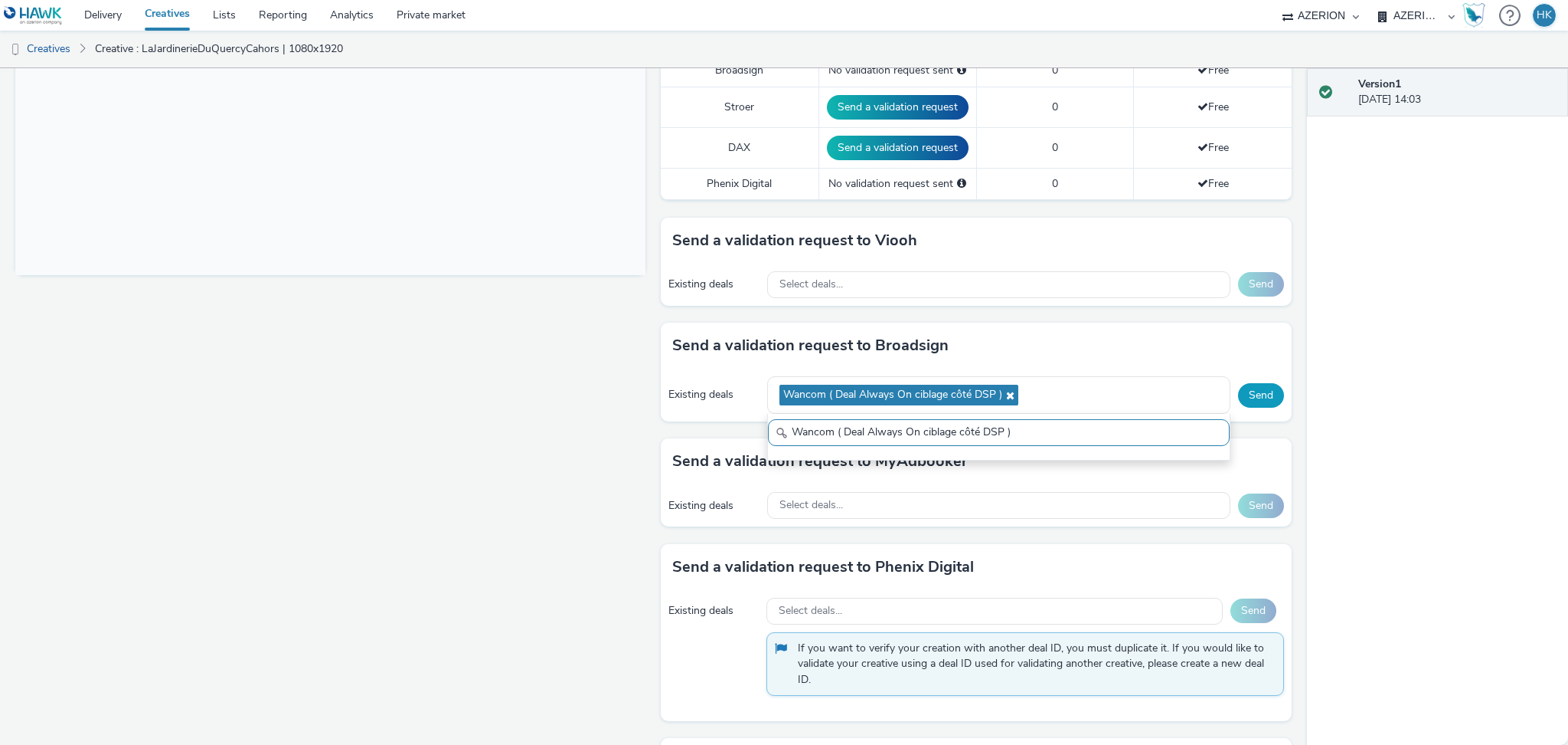
click at [1244, 390] on button "Send" at bounding box center [1261, 395] width 46 height 24
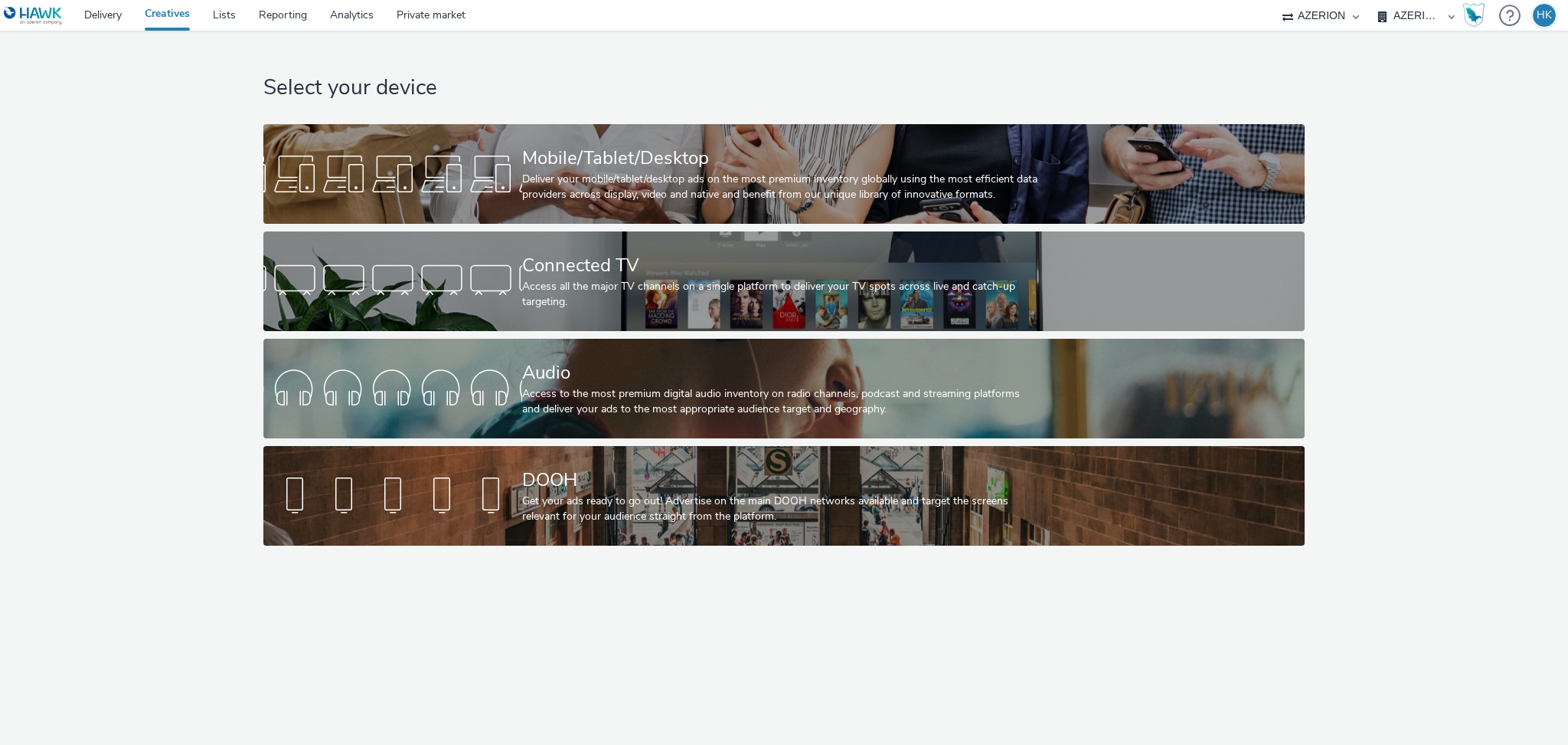
select select "79162ed7-0017-4339-93b0-3399b708648f"
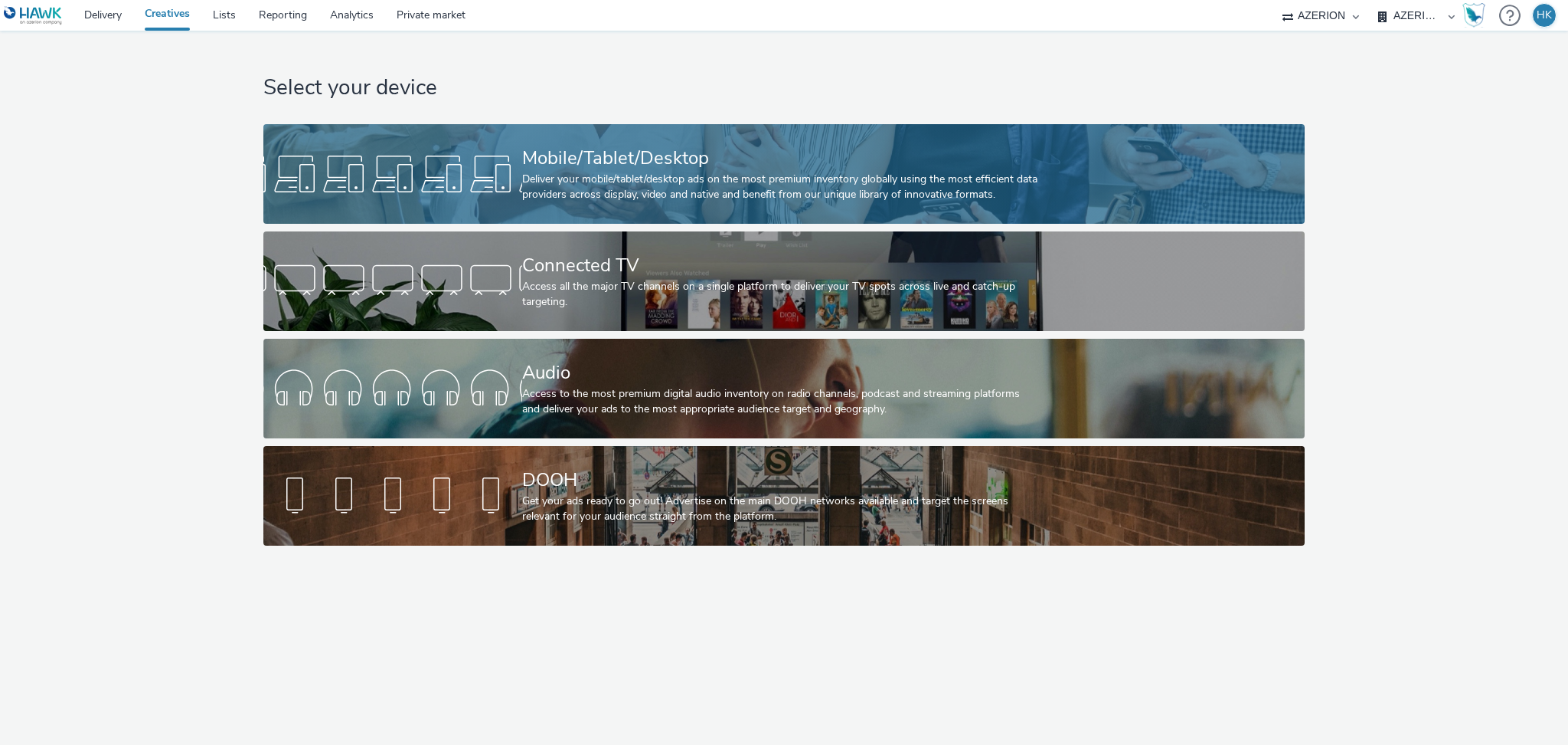
click at [644, 151] on div "Mobile/Tablet/Desktop" at bounding box center [780, 158] width 518 height 27
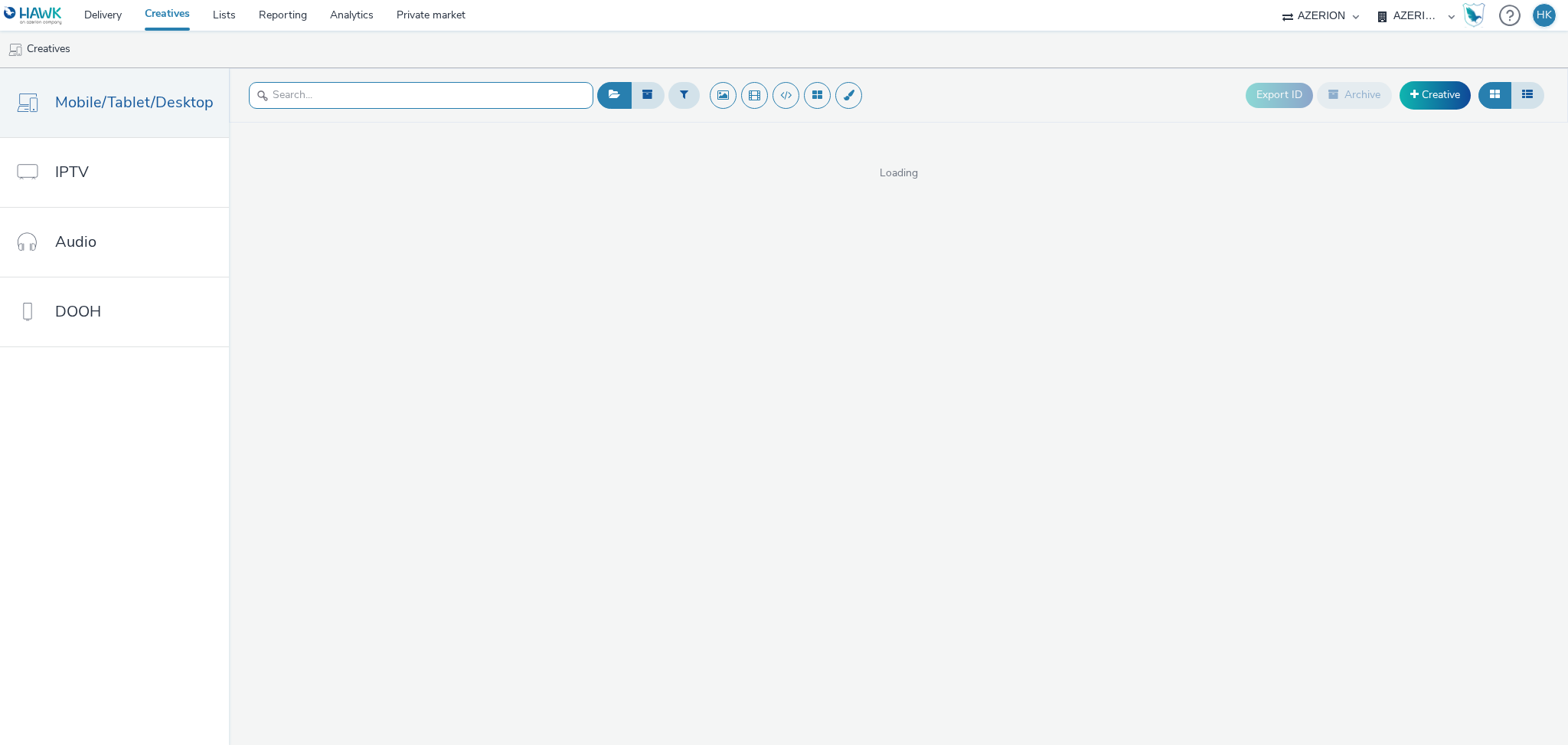
click at [317, 97] on input "text" at bounding box center [421, 95] width 344 height 27
type input "giraudy"
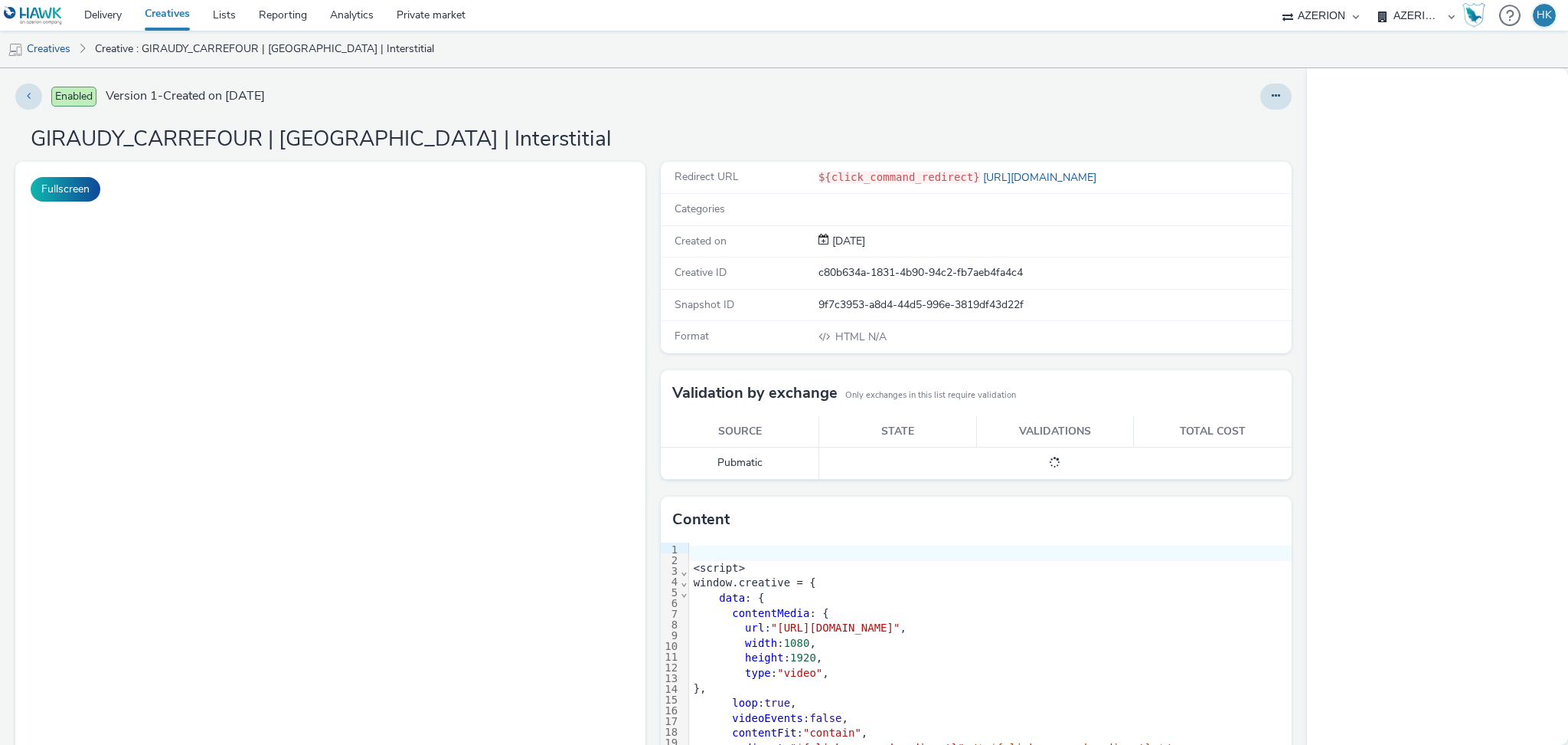
select select "79162ed7-0017-4339-93b0-3399b708648f"
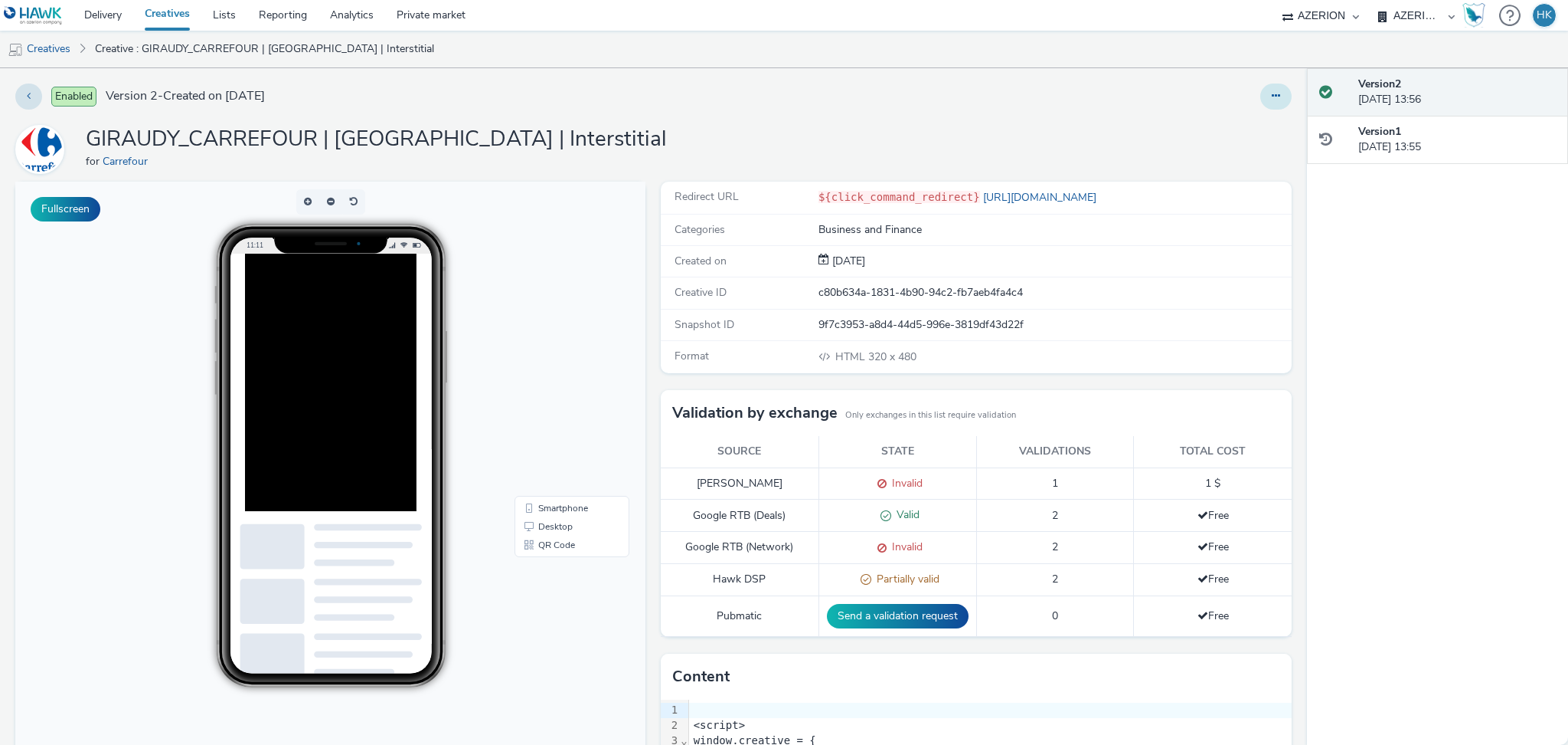
click at [1260, 103] on button at bounding box center [1275, 97] width 31 height 26
click at [1223, 130] on link "Edit" at bounding box center [1234, 127] width 115 height 31
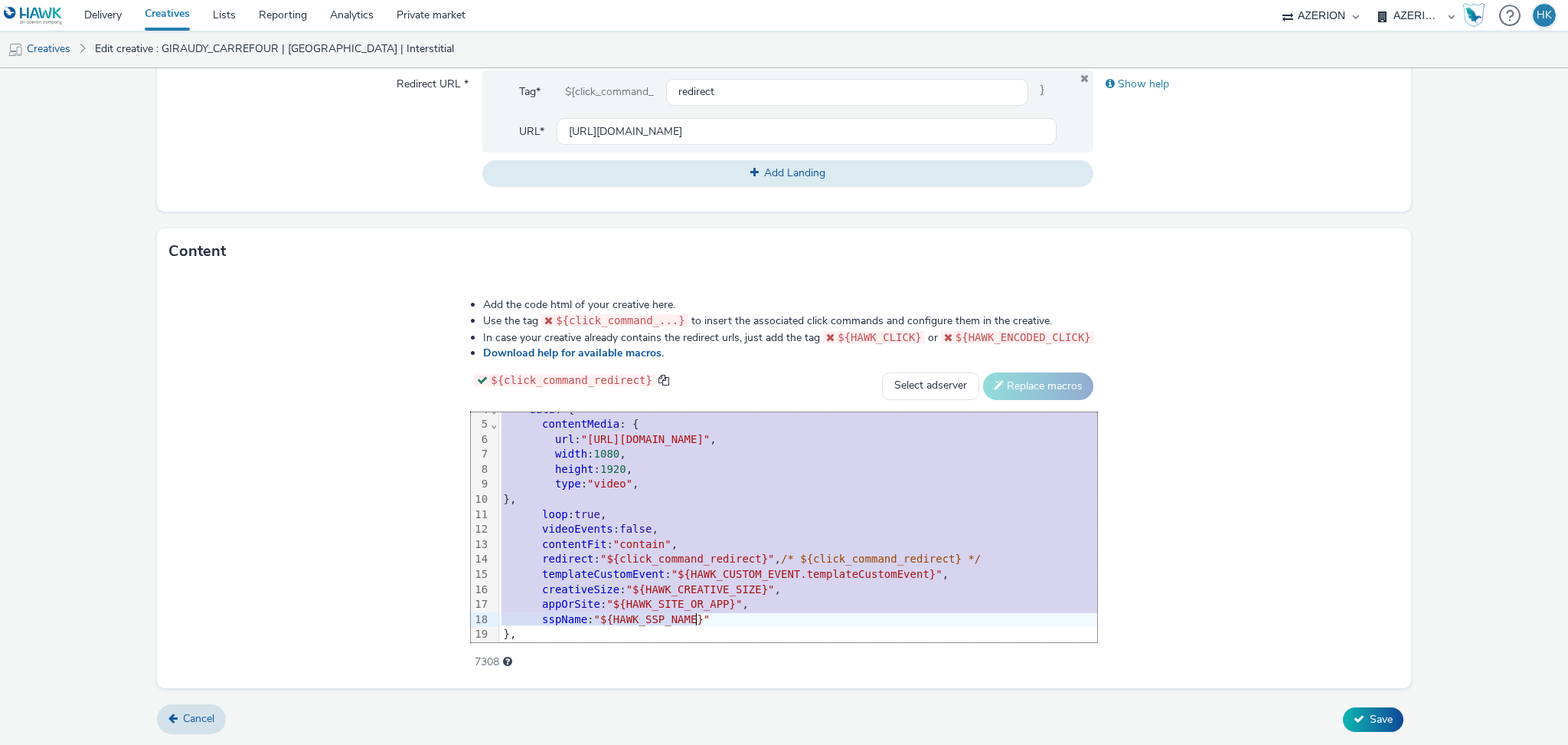
scroll to position [106, 0]
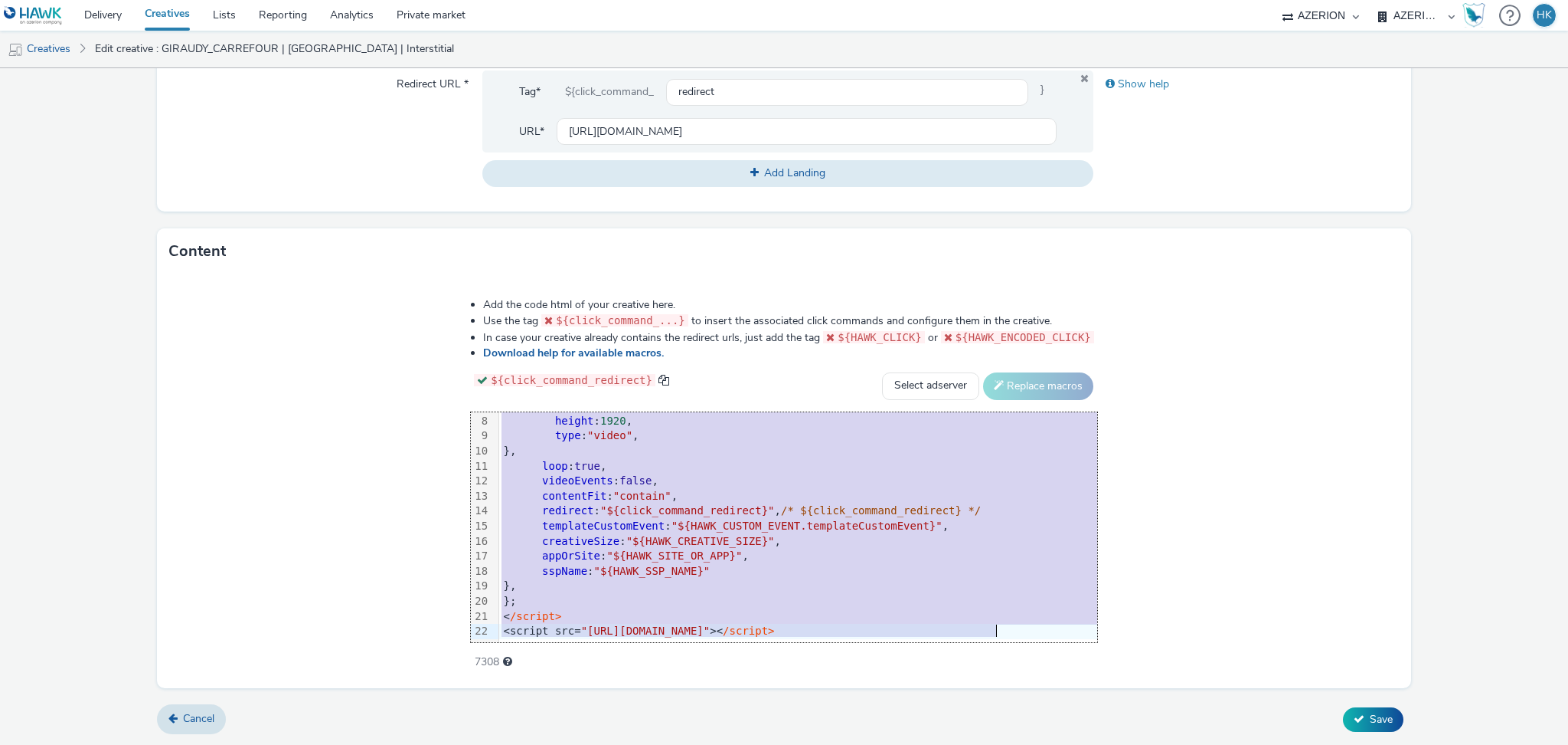
drag, startPoint x: 468, startPoint y: 436, endPoint x: 908, endPoint y: 676, distance: 501.2
click at [908, 676] on div "Add the code html of your creative here. Use the tag ${click_command_...} to in…" at bounding box center [784, 482] width 1254 height 414
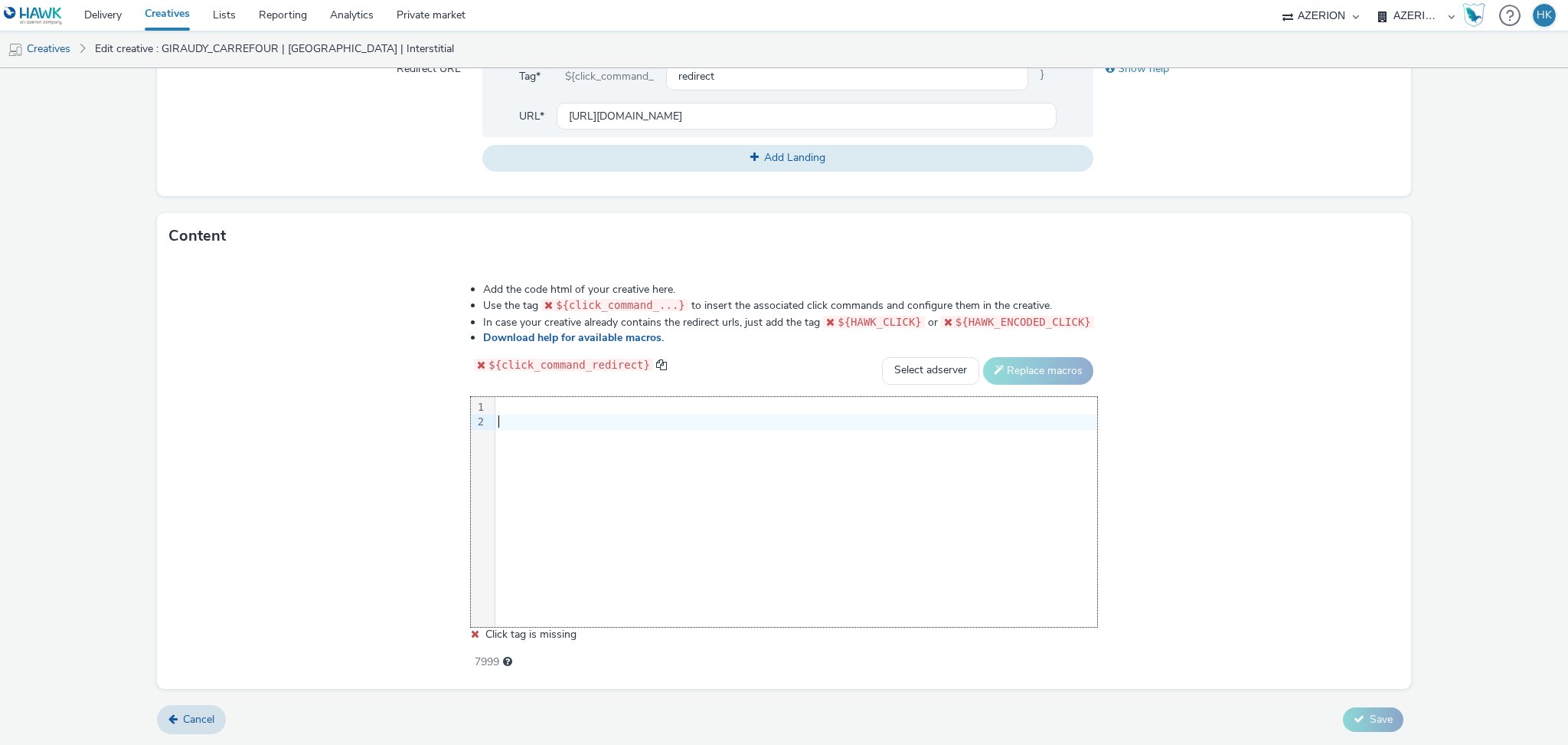
scroll to position [135, 0]
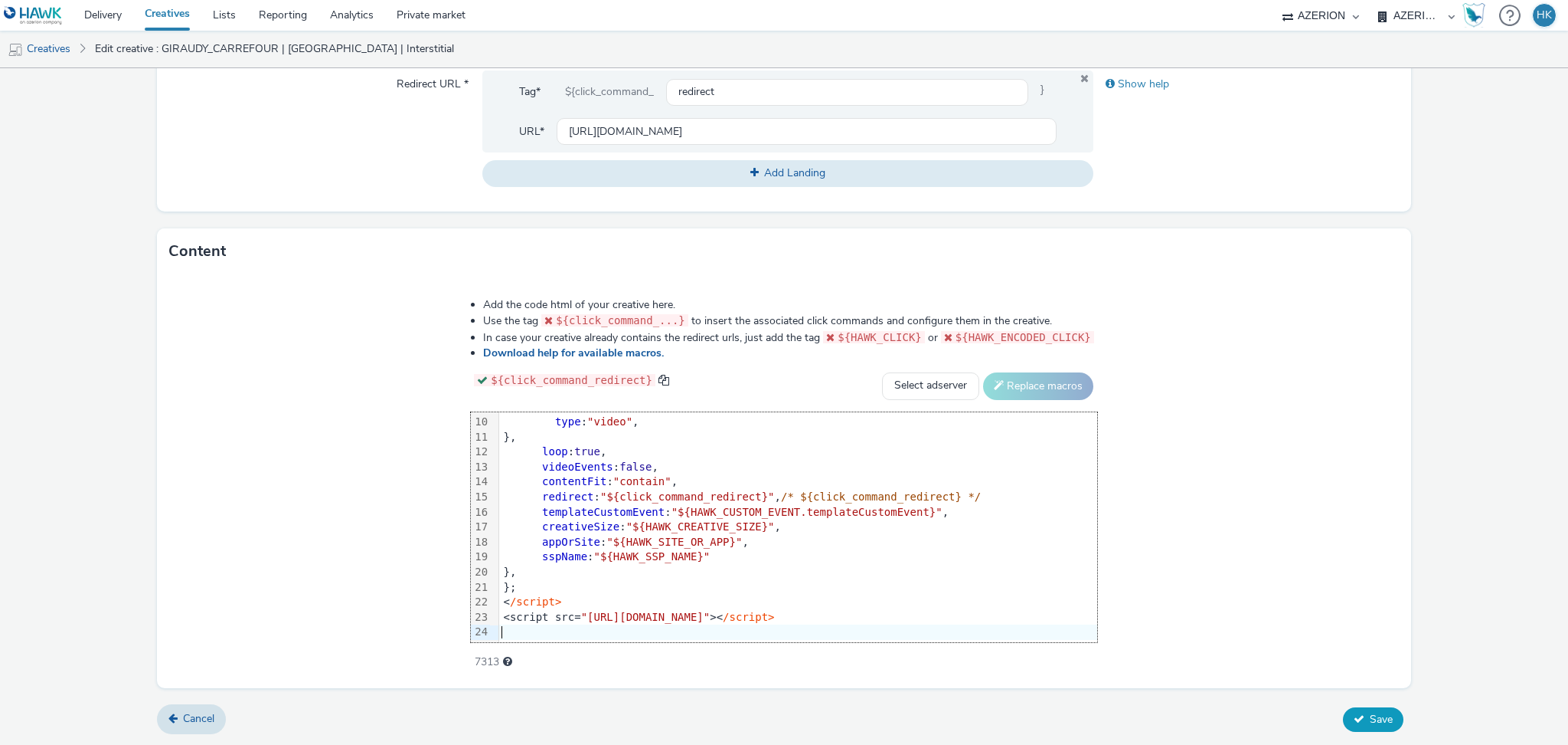
click at [1370, 715] on span "Save" at bounding box center [1381, 719] width 23 height 14
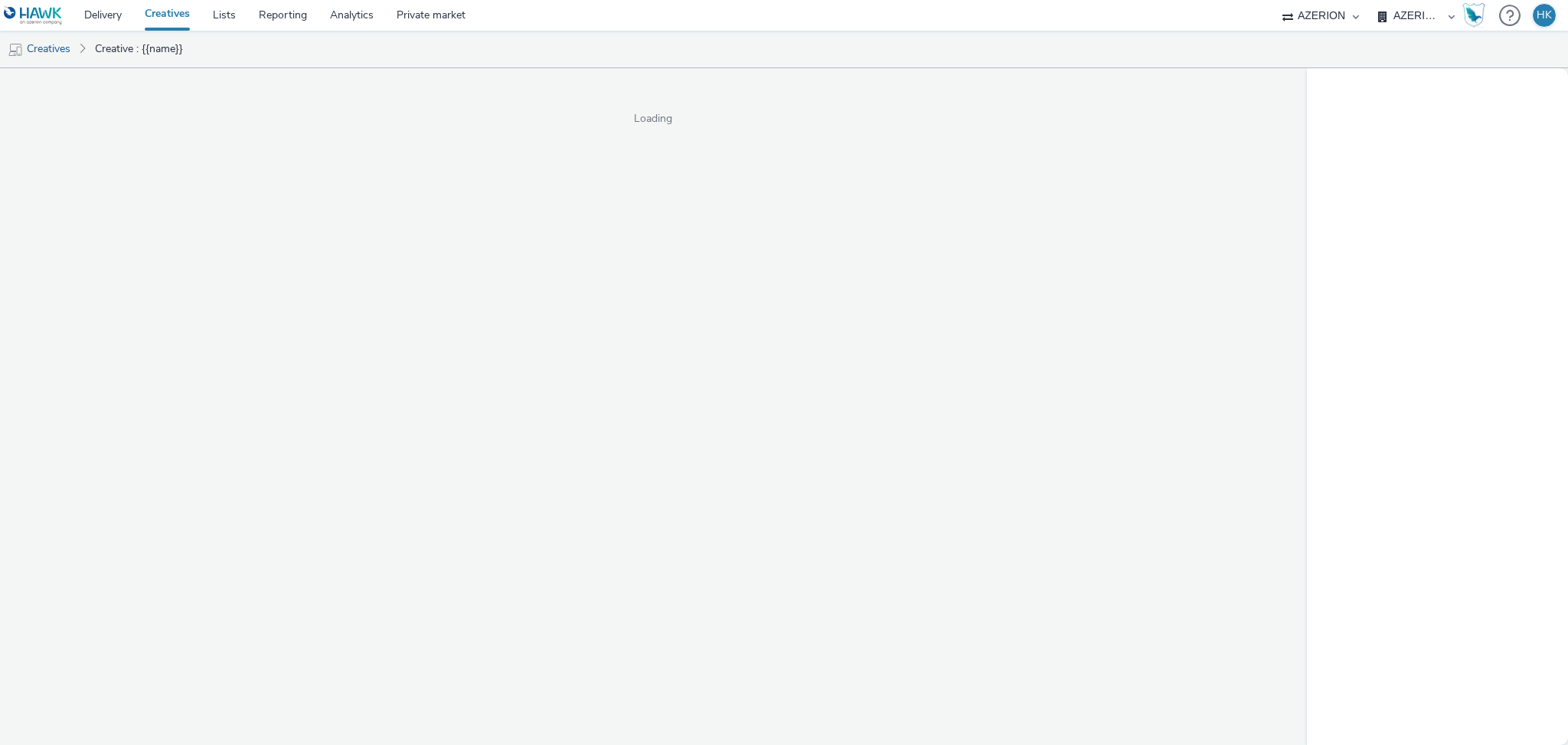
select select "79162ed7-0017-4339-93b0-3399b708648f"
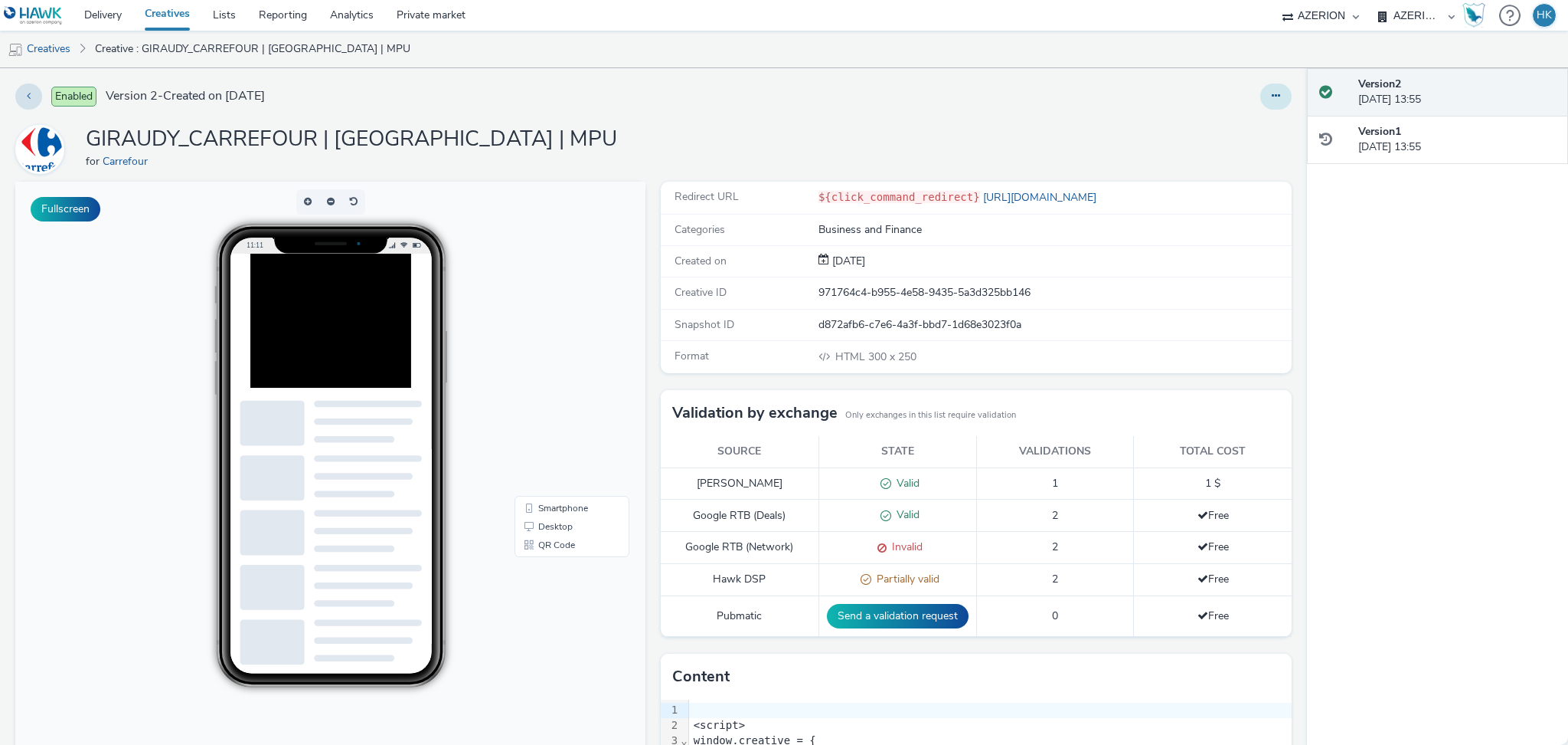
click at [1272, 96] on icon at bounding box center [1276, 95] width 8 height 10
click at [1206, 125] on link "Edit" at bounding box center [1234, 127] width 115 height 31
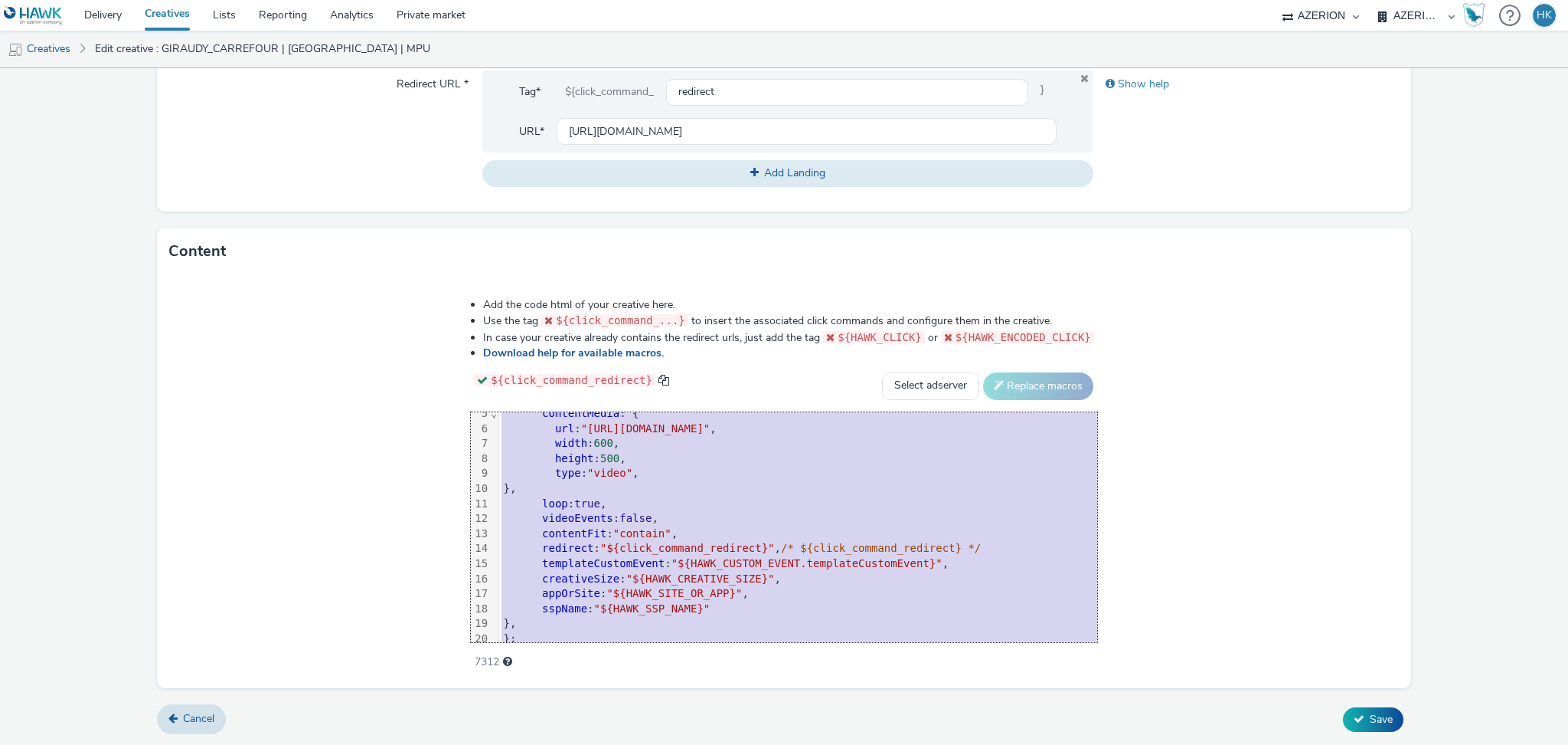
scroll to position [106, 0]
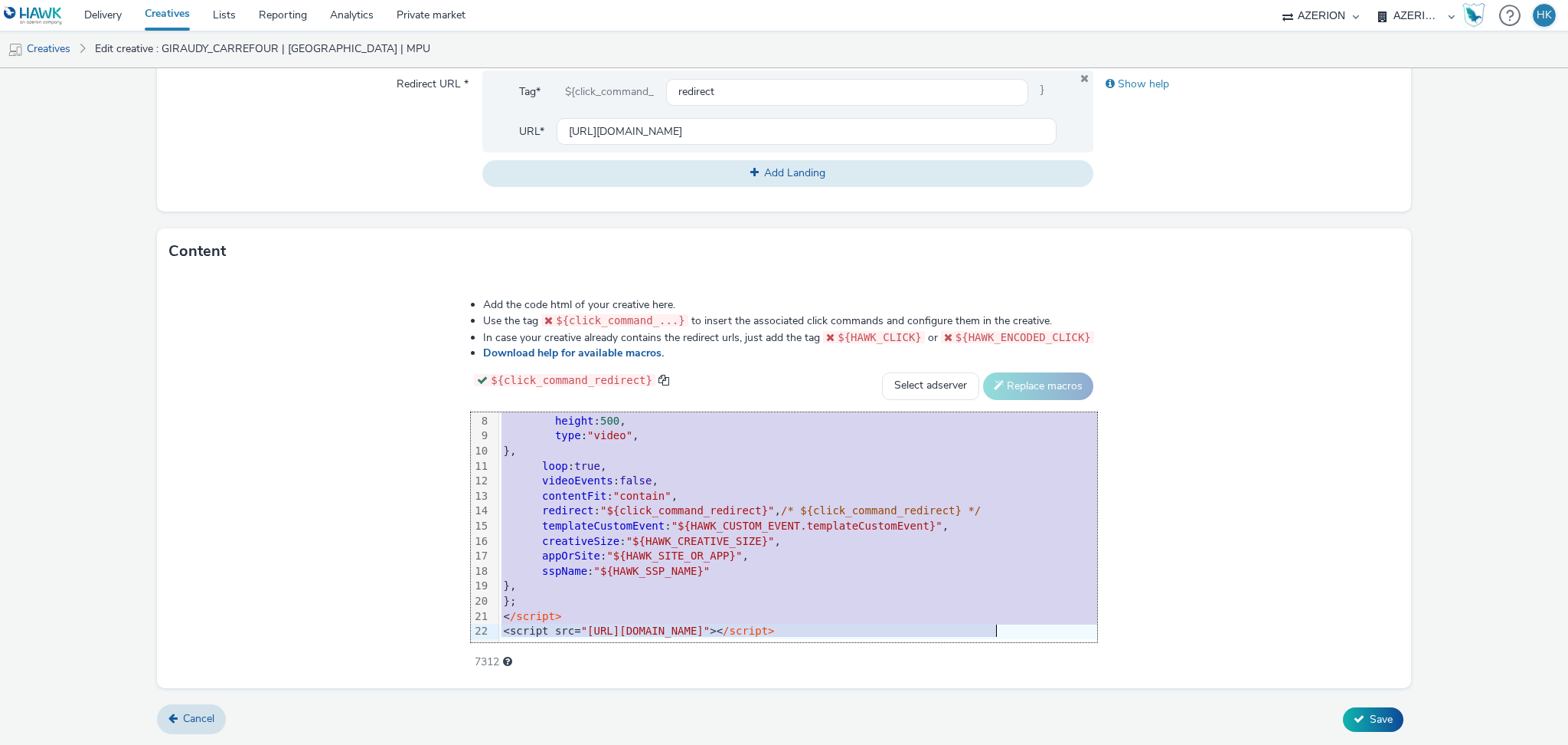
drag, startPoint x: 478, startPoint y: 439, endPoint x: 971, endPoint y: 699, distance: 557.4
click at [971, 699] on form "Edit creative General Advertiser * Carrefour Name * GIRAUDY_CARREFOUR | PORTET …" at bounding box center [784, 117] width 1568 height 1257
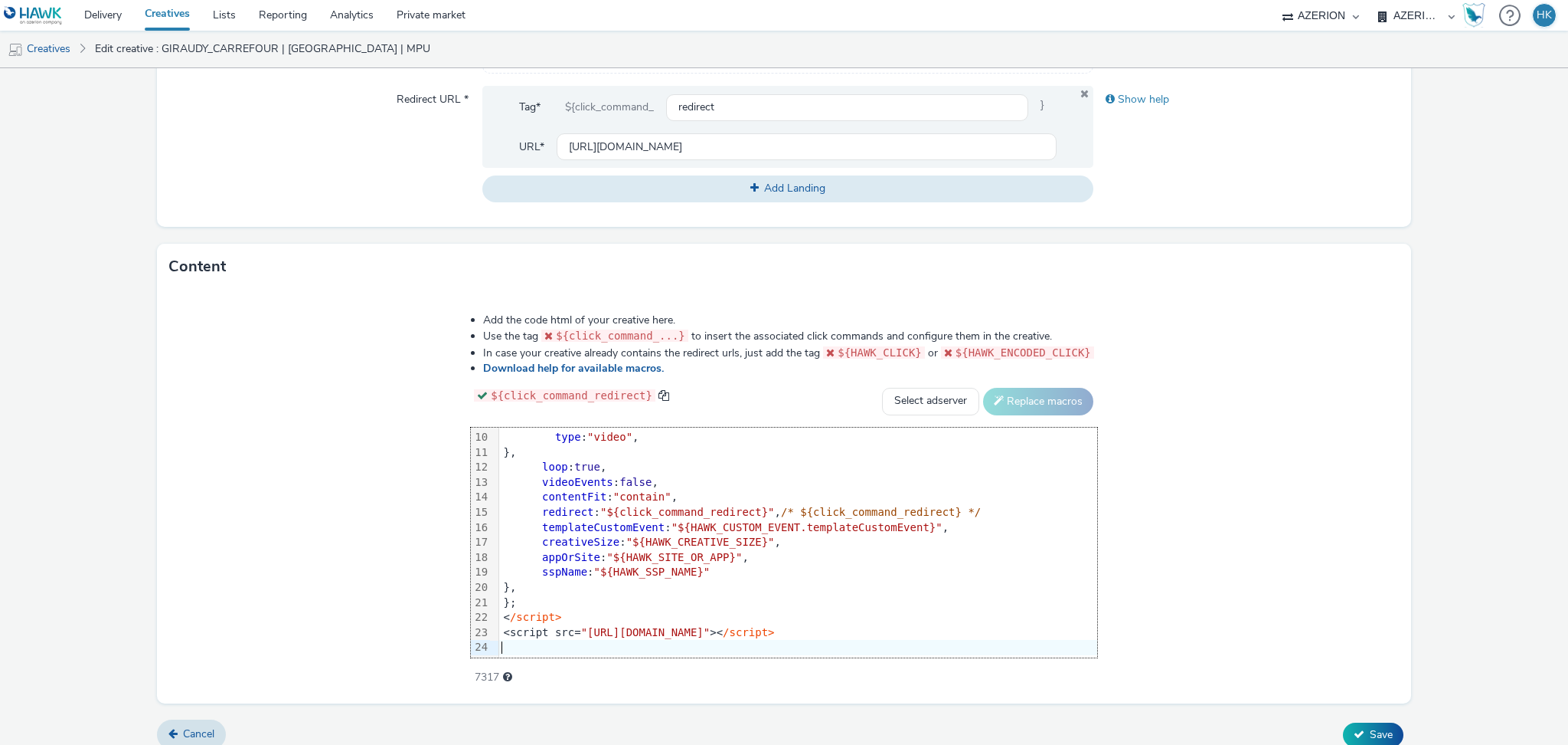
scroll to position [579, 0]
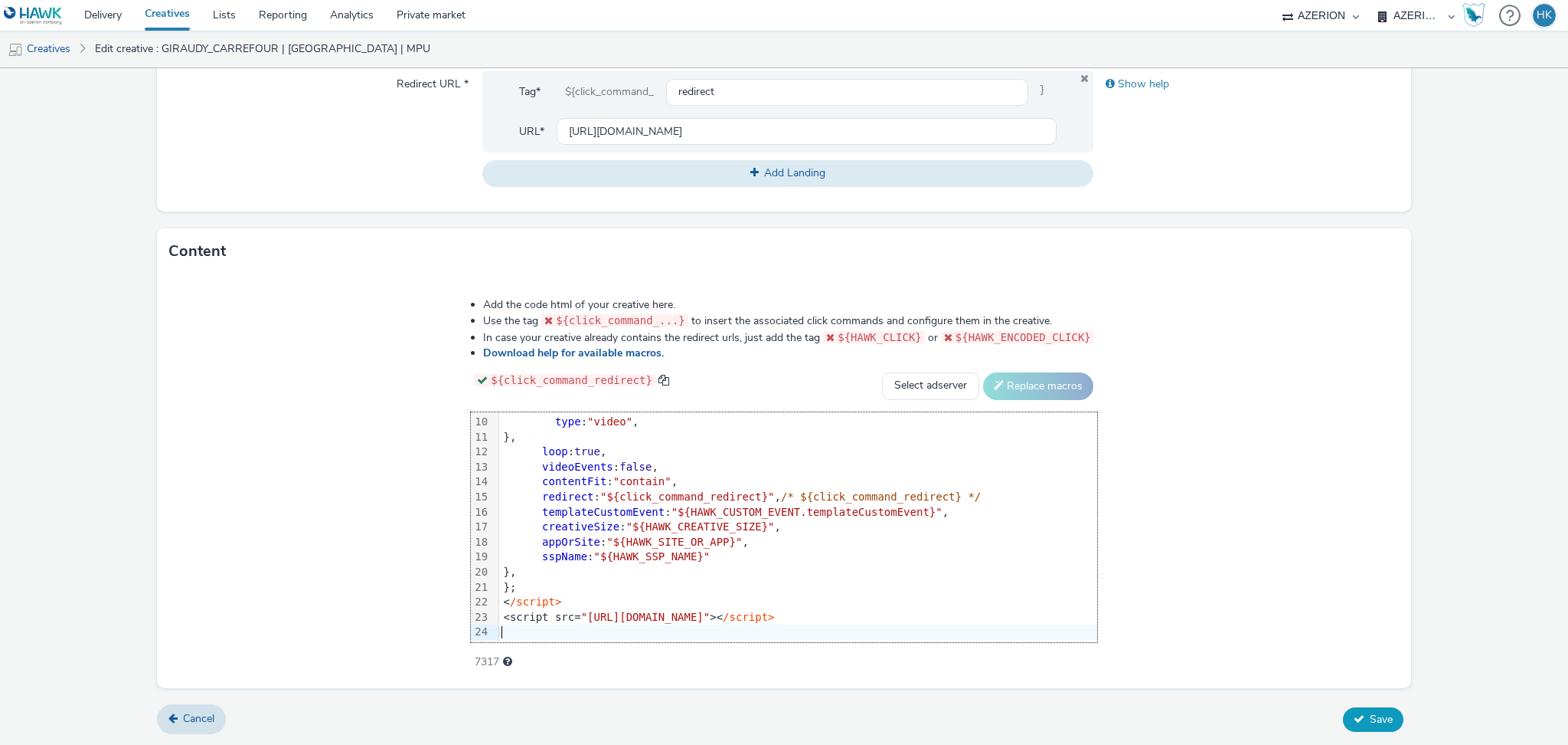
click at [1347, 711] on button "Save" at bounding box center [1372, 720] width 60 height 24
